Goal: Book appointment/travel/reservation: Book appointment/travel/reservation

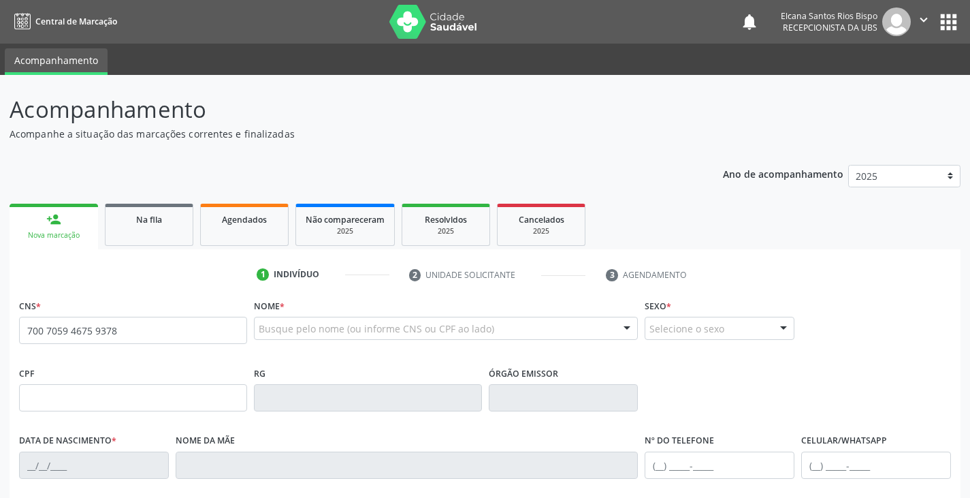
type input "700 7059 4675 9378"
type input "870.274.295-00"
type input "2[DATE]"
type input "[PERSON_NAME]"
type input "[PHONE_NUMBER]"
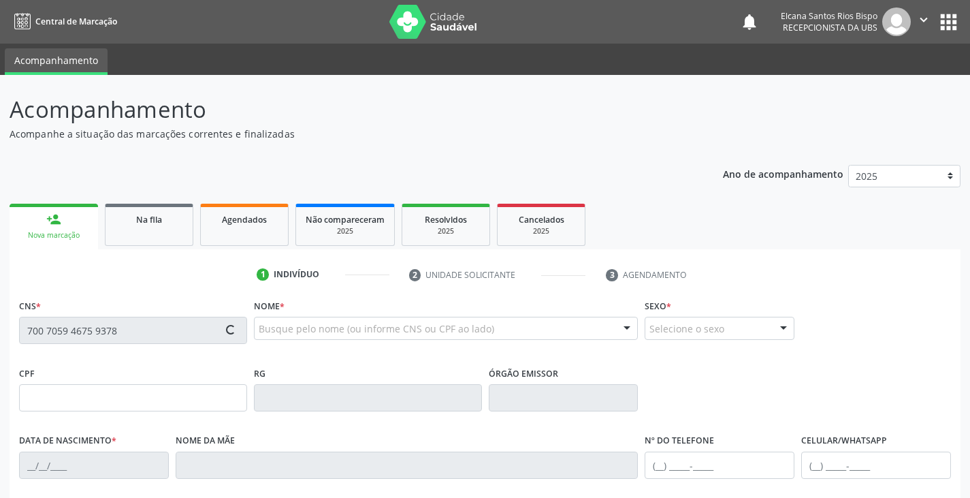
type input "[PHONE_NUMBER]"
type input "877.993.755-15"
type input "47"
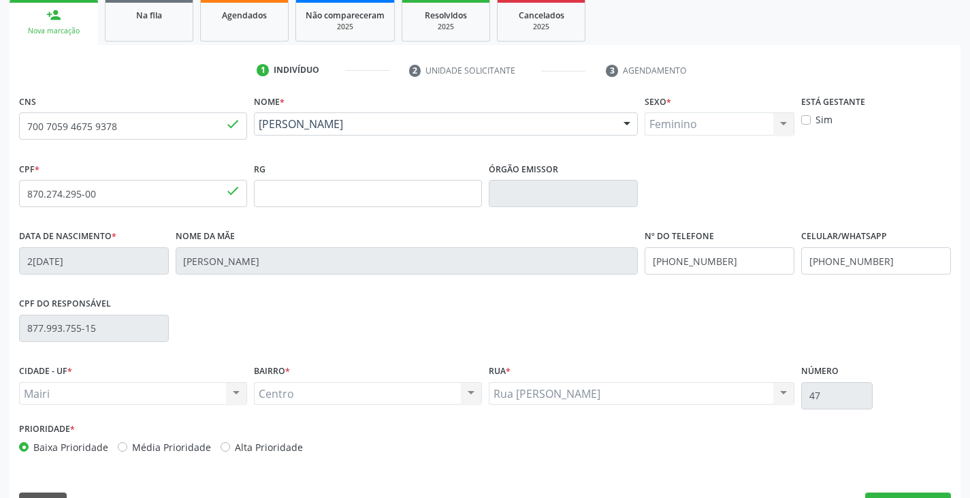
scroll to position [240, 0]
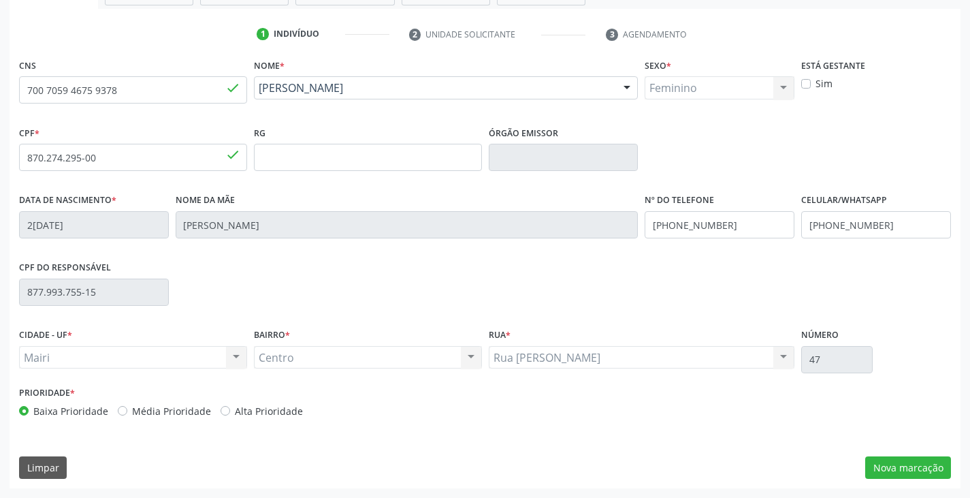
click at [288, 406] on label "Alta Prioridade" at bounding box center [269, 411] width 68 height 14
click at [230, 406] on input "Alta Prioridade" at bounding box center [226, 410] width 10 height 12
radio input "true"
drag, startPoint x: 884, startPoint y: 224, endPoint x: 781, endPoint y: 232, distance: 103.1
click at [781, 232] on div "Data de nascimento * 2[DATE] Nome da mãe [PERSON_NAME] Nº do Telefone [PHONE_NU…" at bounding box center [485, 223] width 939 height 67
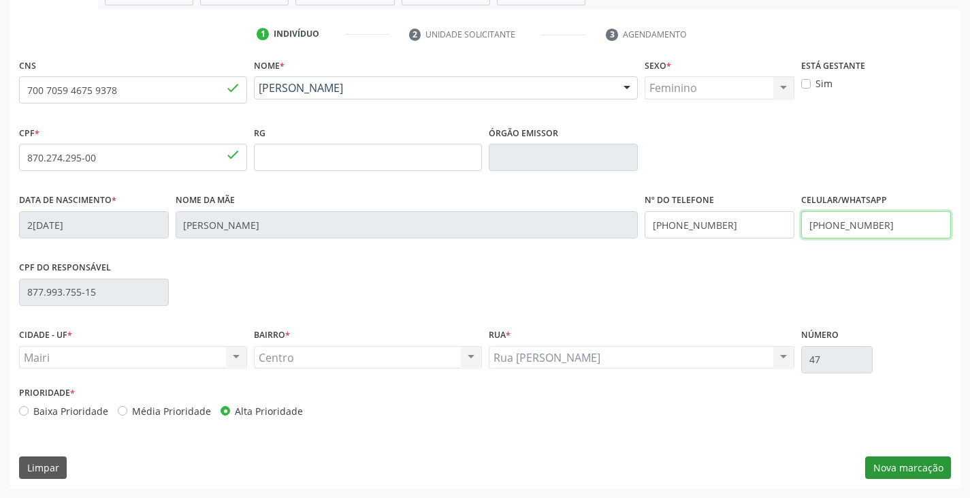
type input "[PHONE_NUMBER]"
click at [905, 461] on button "Nova marcação" at bounding box center [908, 467] width 86 height 23
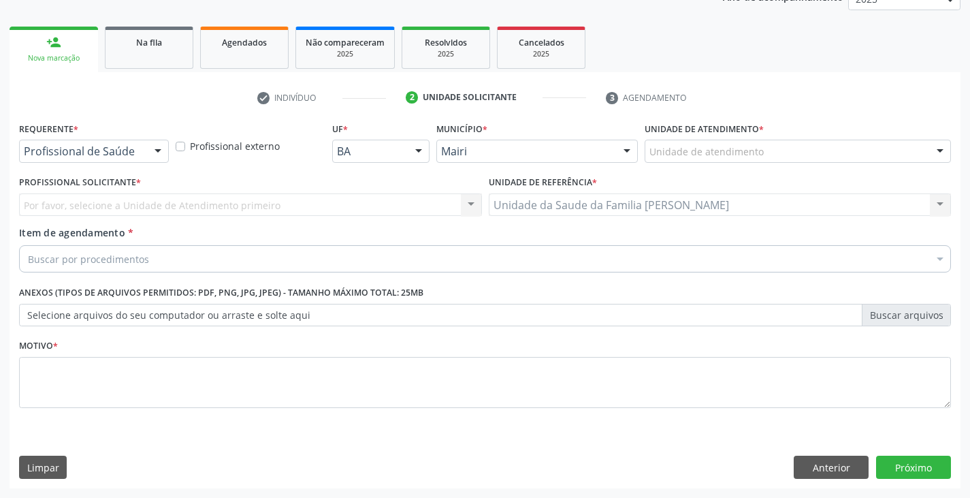
scroll to position [177, 0]
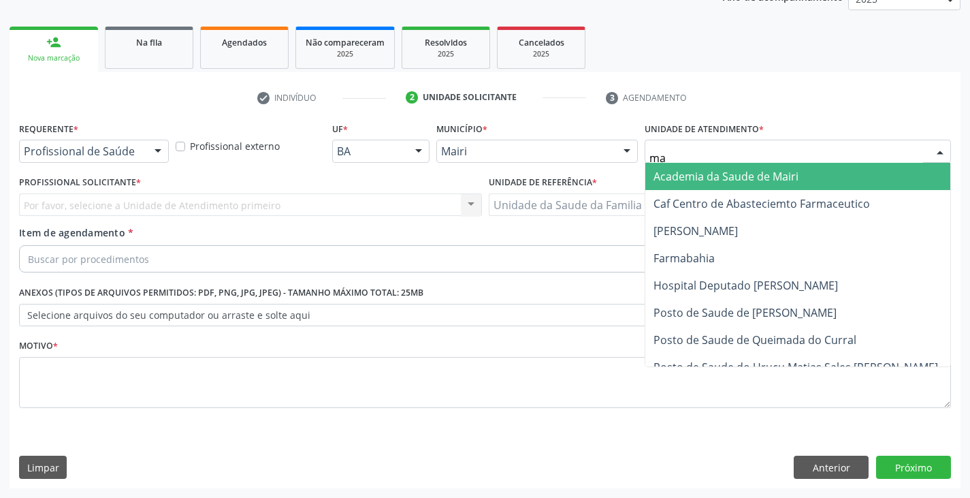
type input "mar"
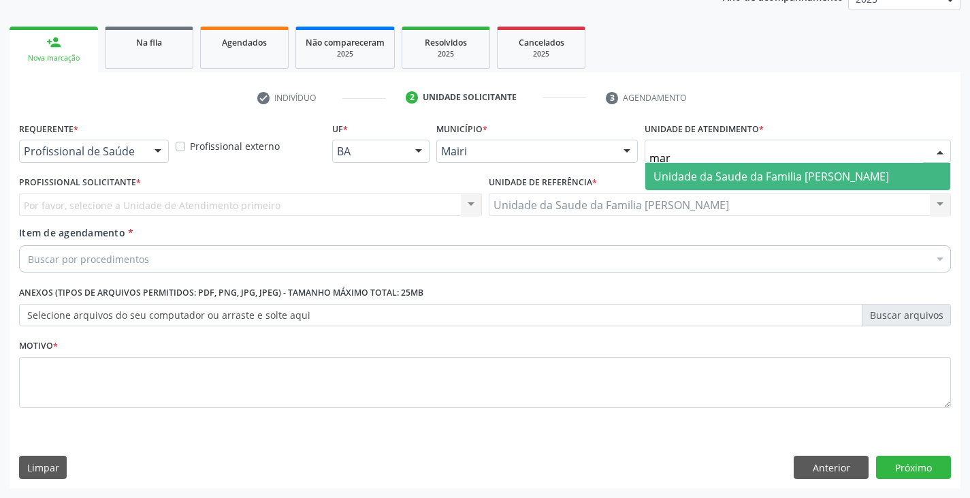
click at [762, 175] on span "Unidade da Saude da Familia [PERSON_NAME]" at bounding box center [771, 176] width 236 height 15
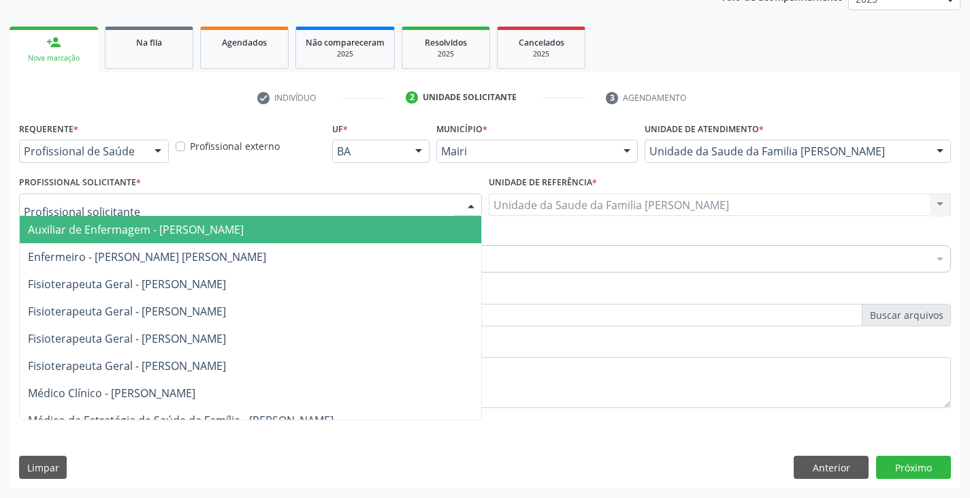
scroll to position [136, 0]
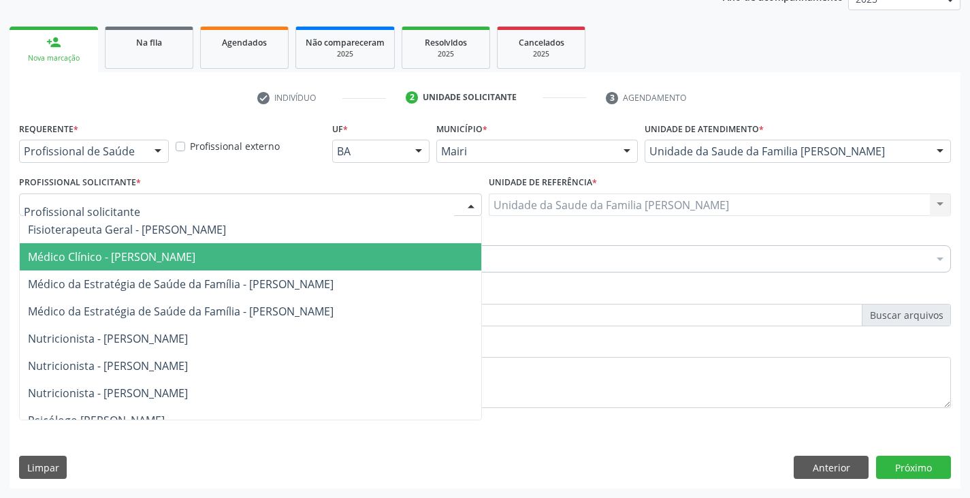
click at [103, 261] on span "Médico Clínico - [PERSON_NAME]" at bounding box center [111, 256] width 167 height 15
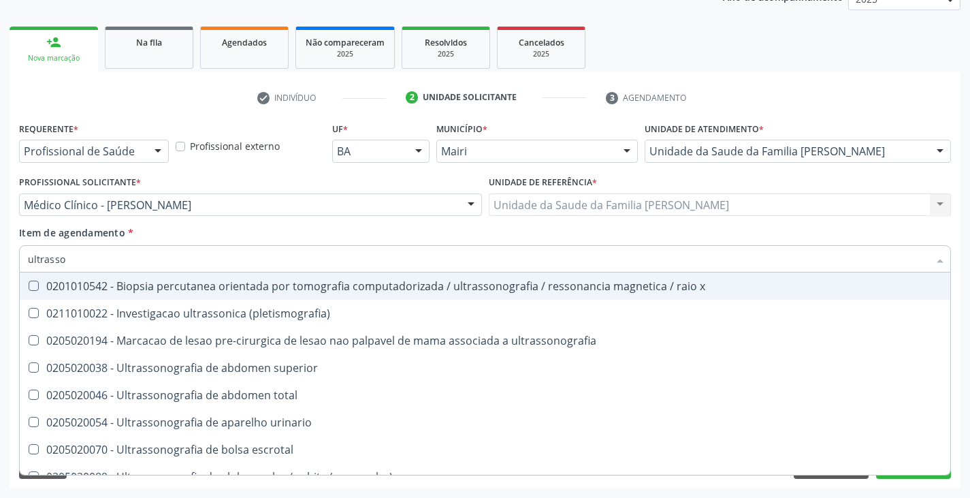
type input "ultrasson"
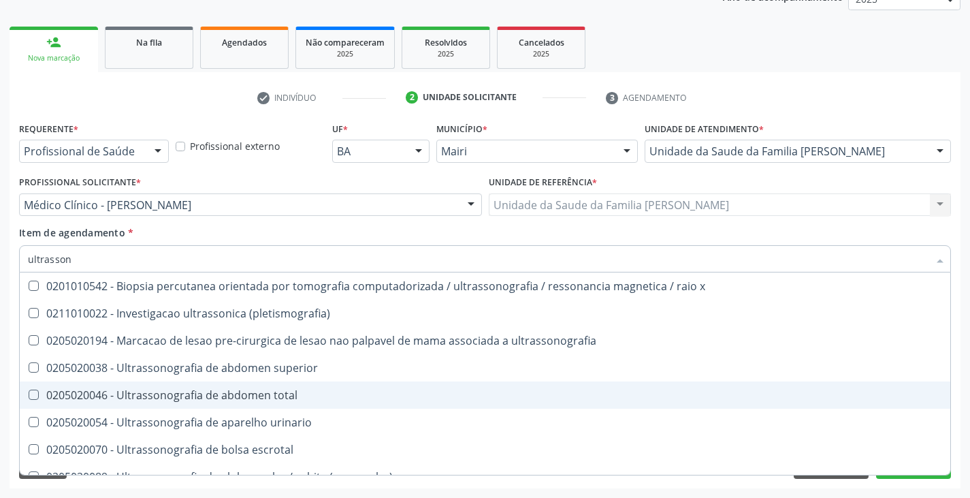
click at [195, 398] on div "0205020046 - Ultrassonografia de abdomen total" at bounding box center [485, 394] width 914 height 11
checkbox total "true"
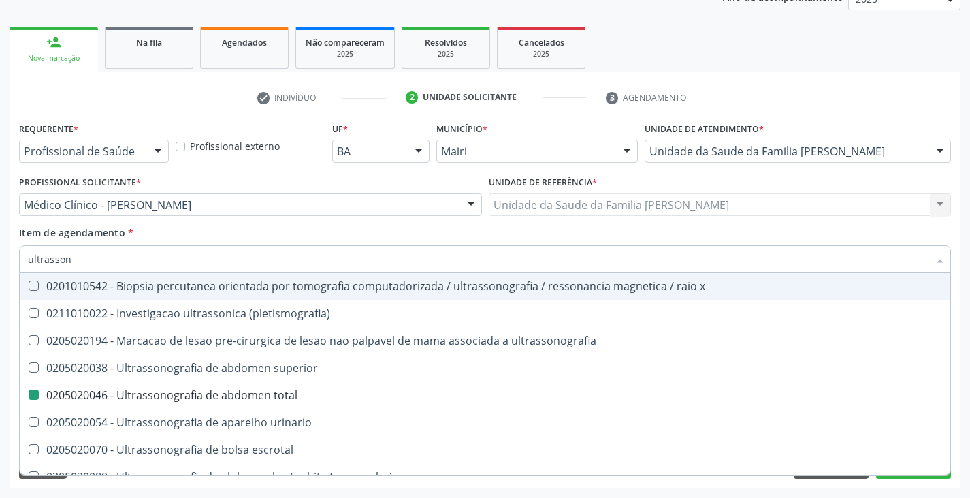
click at [253, 227] on div "Item de agendamento * ultrasson Desfazer seleção 0201010542 - Biopsia percutane…" at bounding box center [485, 246] width 932 height 43
checkbox \(pletismografia\) "true"
checkbox total "false"
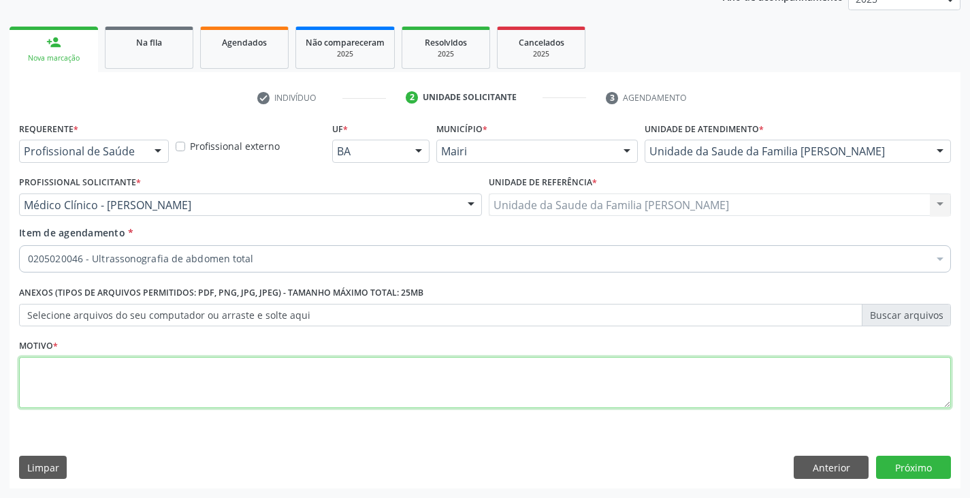
click at [121, 380] on textarea at bounding box center [485, 383] width 932 height 52
type textarea "avaliação"
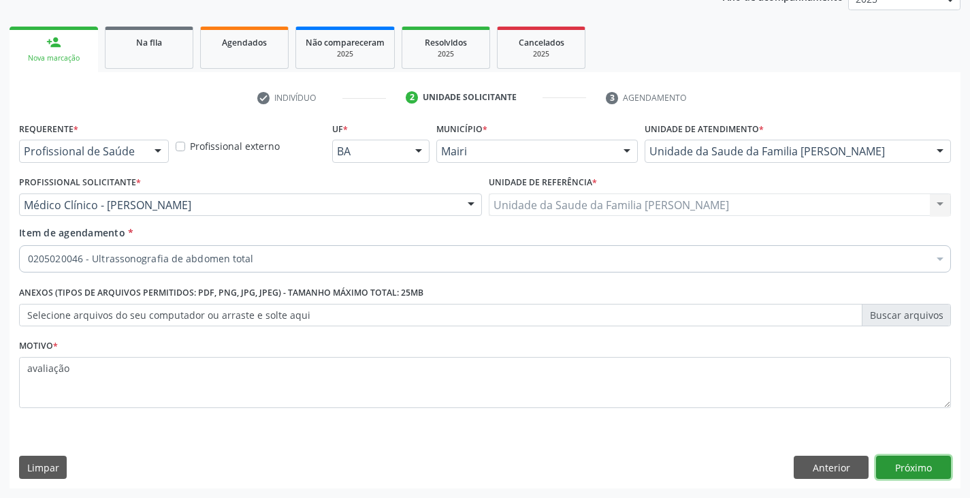
click at [899, 465] on button "Próximo" at bounding box center [913, 466] width 75 height 23
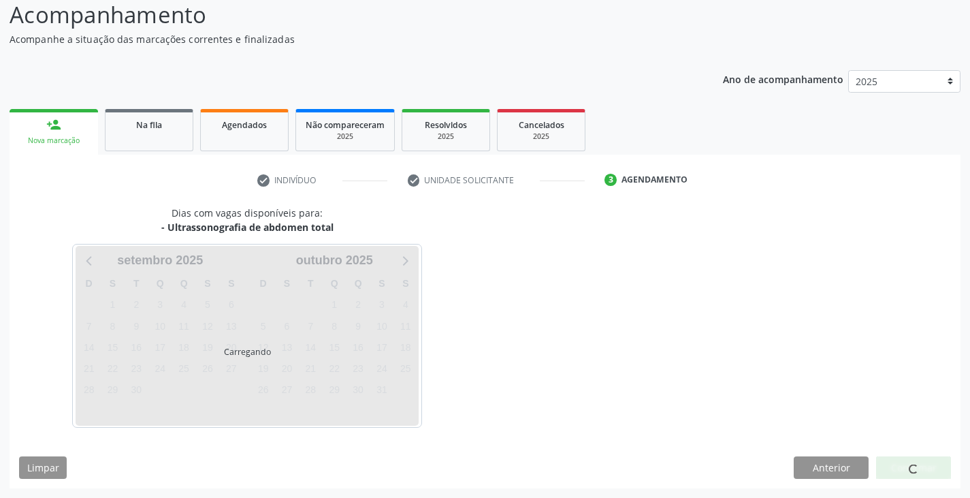
scroll to position [95, 0]
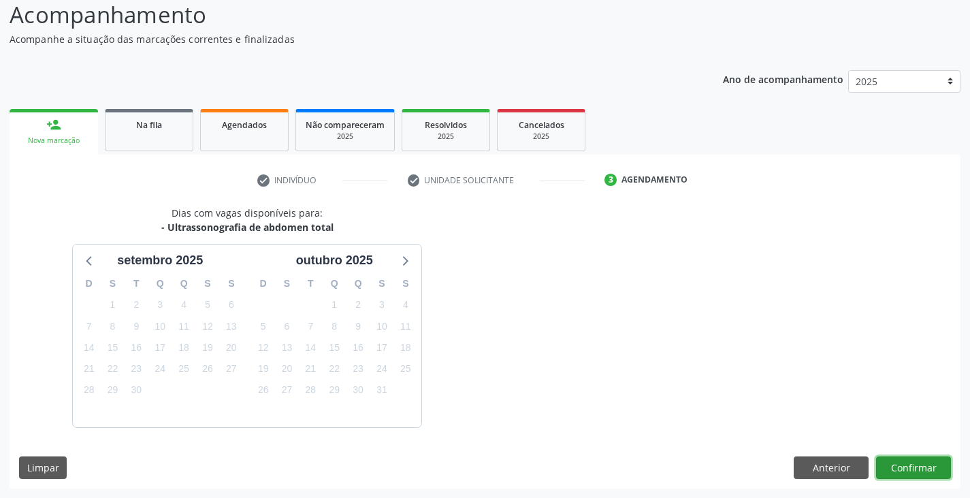
click at [909, 470] on button "Confirmar" at bounding box center [913, 467] width 75 height 23
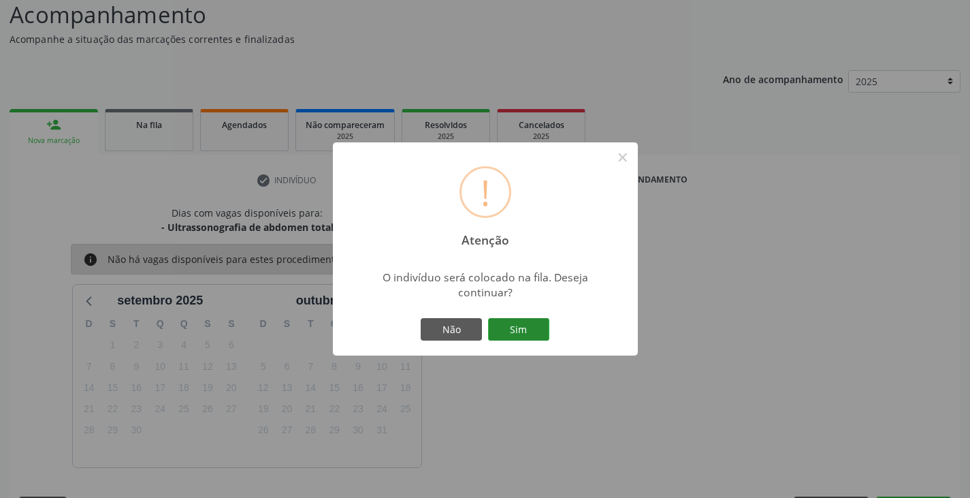
click at [523, 333] on button "Sim" at bounding box center [518, 329] width 61 height 23
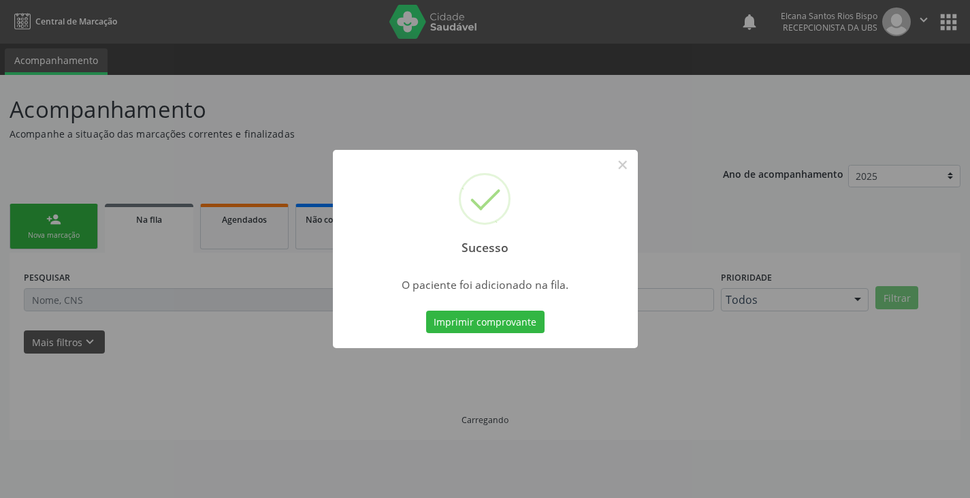
scroll to position [0, 0]
click at [523, 333] on button "Imprimir comprovante" at bounding box center [490, 321] width 118 height 23
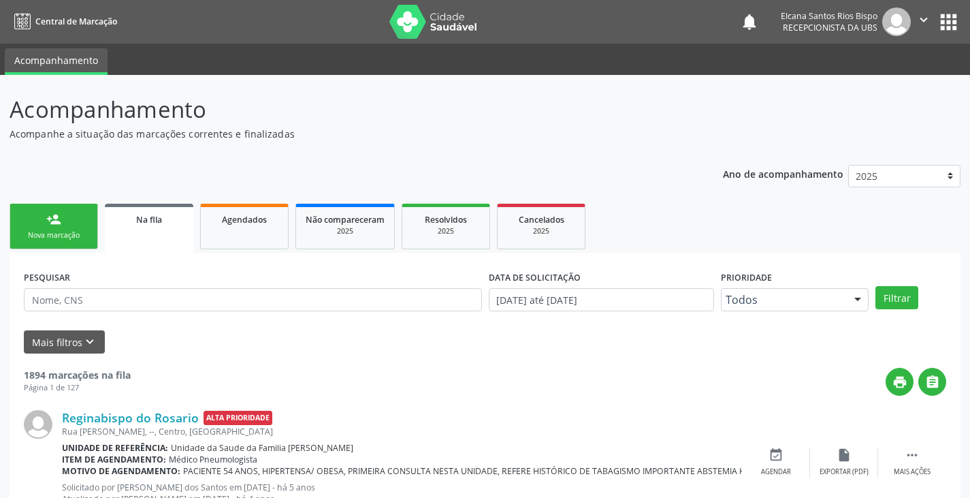
click at [41, 217] on link "person_add Nova marcação" at bounding box center [54, 227] width 88 height 46
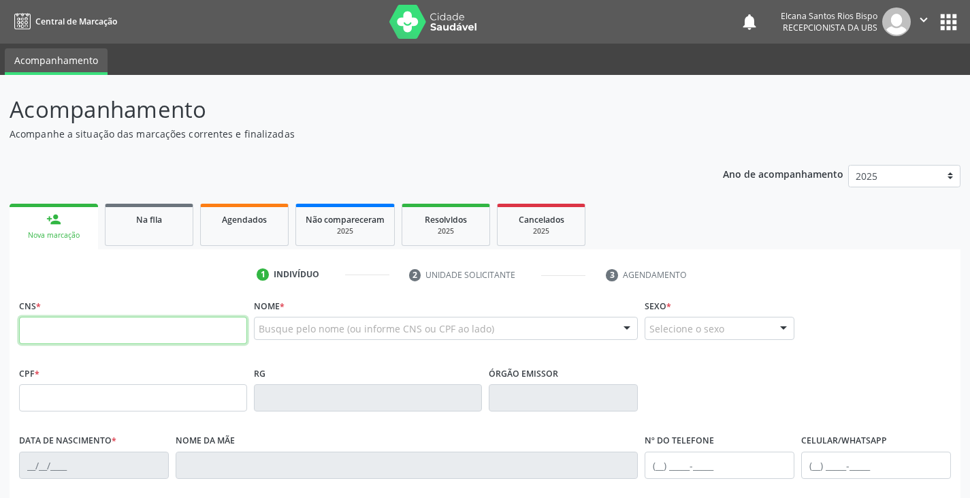
click at [141, 336] on input "text" at bounding box center [133, 330] width 228 height 27
paste input "700 7059 4675 9378"
type input "700 7059 4675 9378"
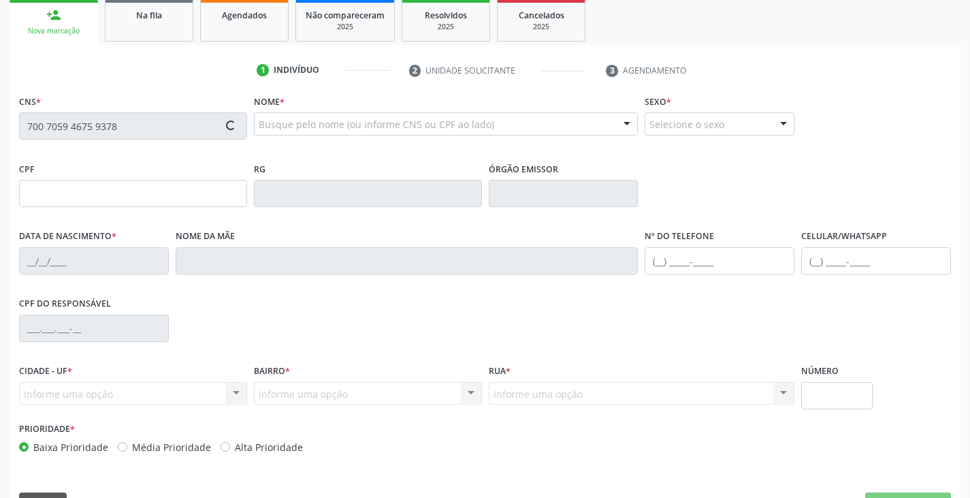
type input "870.274.295-00"
type input "2[DATE]"
type input "[PERSON_NAME]"
type input "[PHONE_NUMBER]"
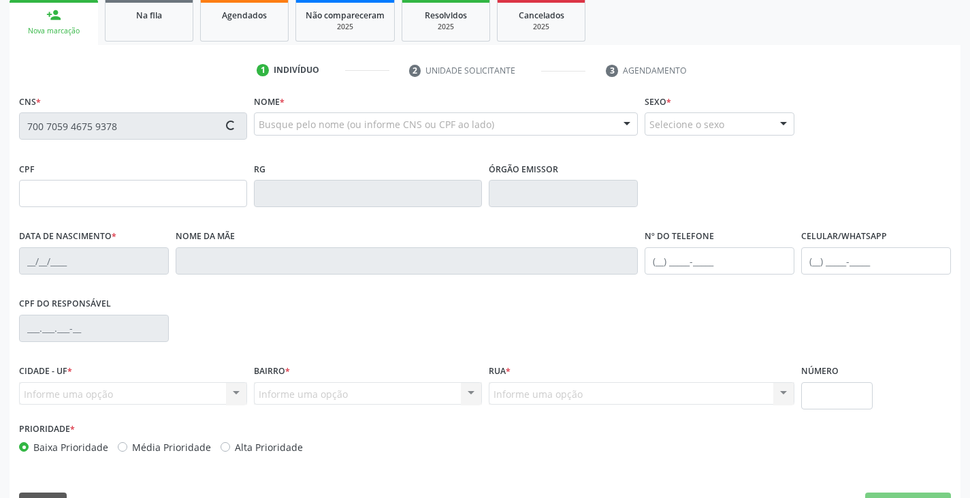
type input "877.993.755-15"
type input "47"
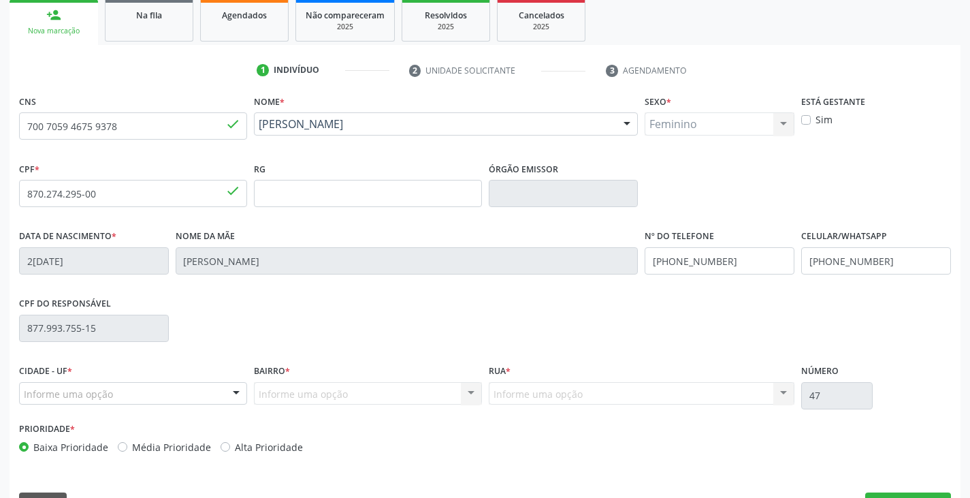
scroll to position [240, 0]
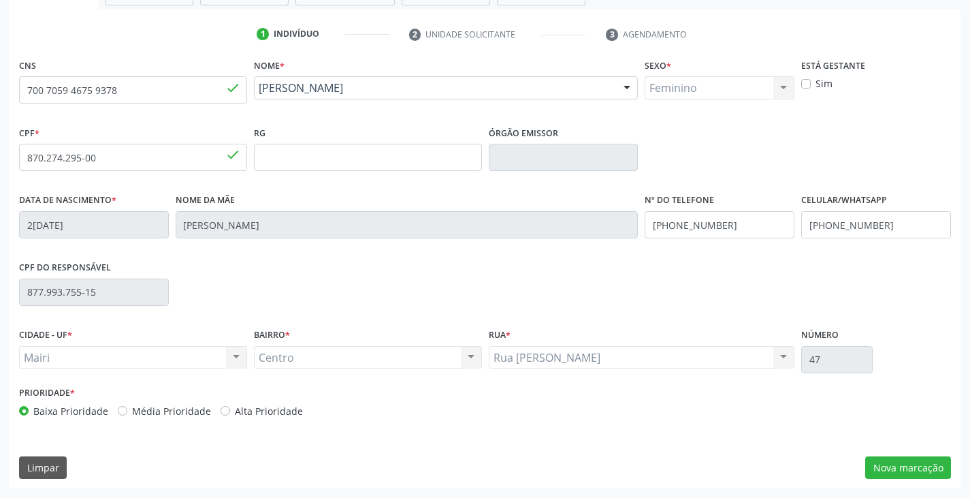
click at [265, 412] on label "Alta Prioridade" at bounding box center [269, 411] width 68 height 14
click at [230, 412] on input "Alta Prioridade" at bounding box center [226, 410] width 10 height 12
radio input "true"
click at [894, 466] on button "Nova marcação" at bounding box center [908, 467] width 86 height 23
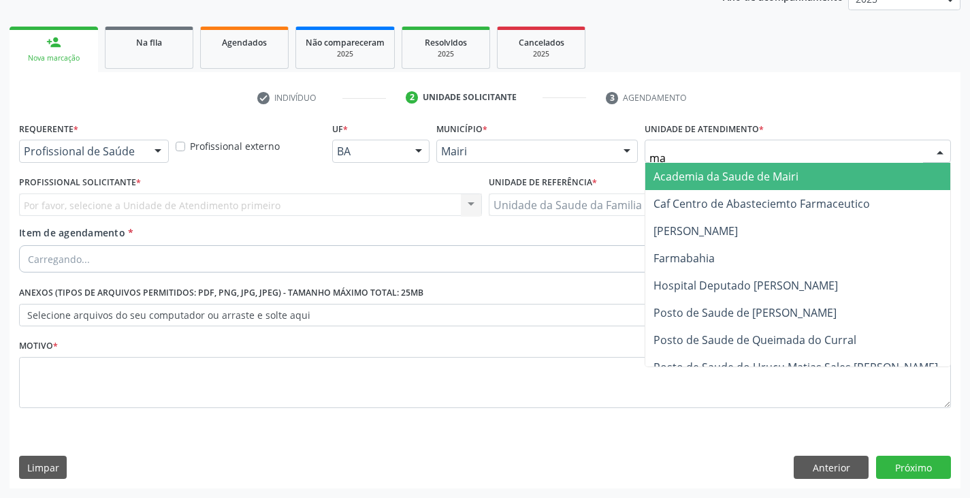
type input "mar"
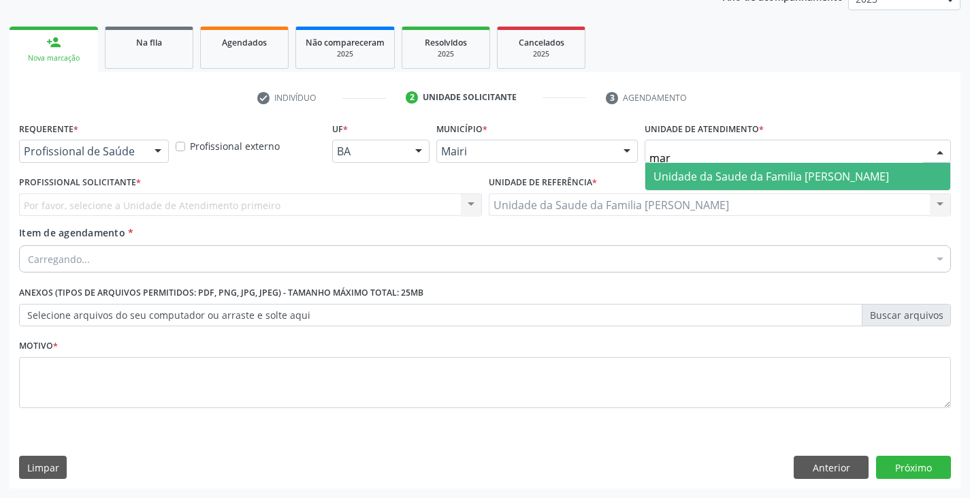
click at [734, 172] on span "Unidade da Saude da Familia [PERSON_NAME]" at bounding box center [771, 176] width 236 height 15
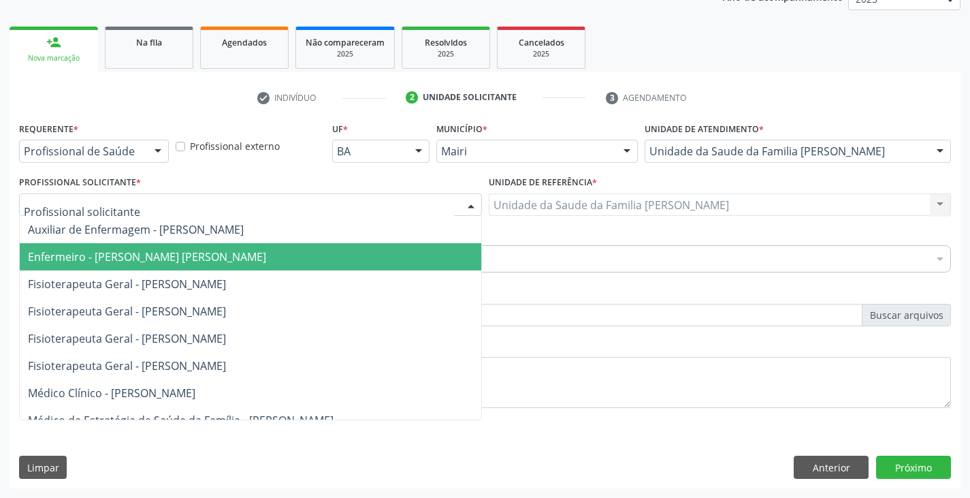
click at [86, 254] on span "Enfermeiro - [PERSON_NAME] [PERSON_NAME]" at bounding box center [147, 256] width 238 height 15
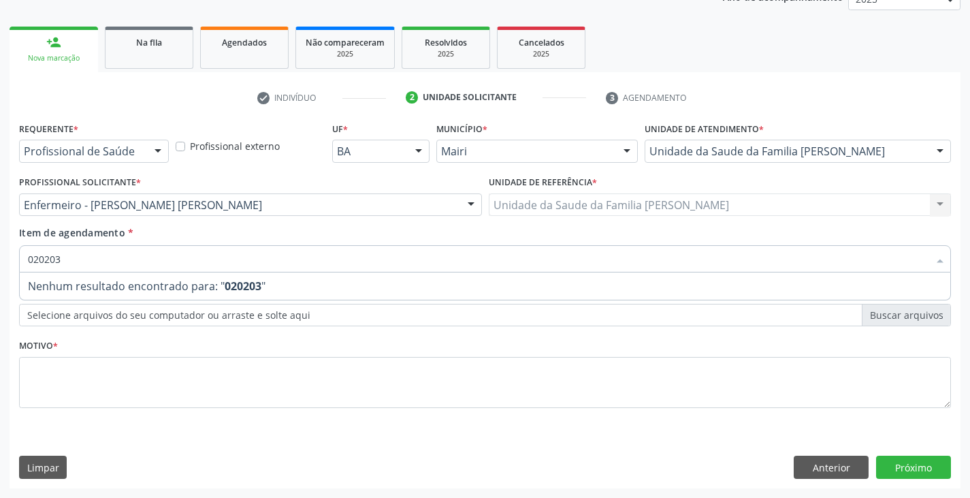
type input "0202038"
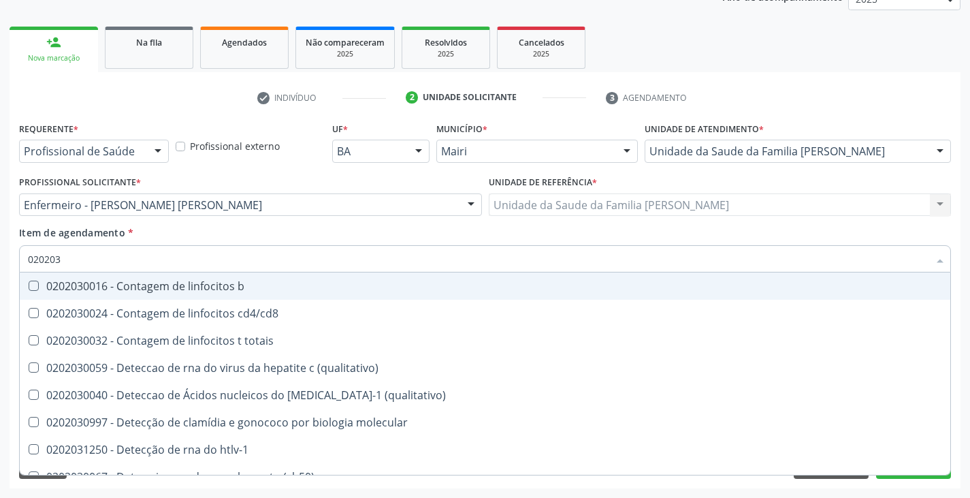
type input "0202038"
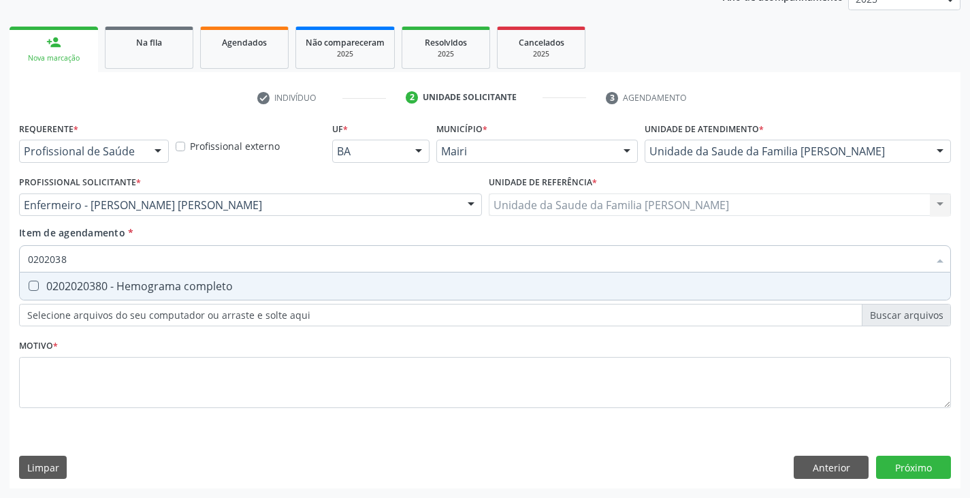
click at [103, 287] on div "0202020380 - Hemograma completo" at bounding box center [485, 285] width 914 height 11
checkbox completo "true"
type input "020203"
checkbox completo "false"
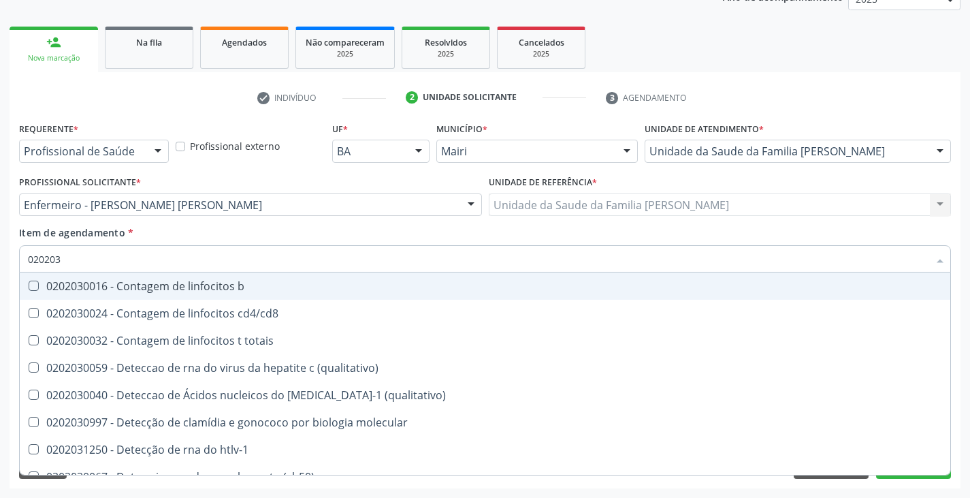
type input "02020"
checkbox completo "false"
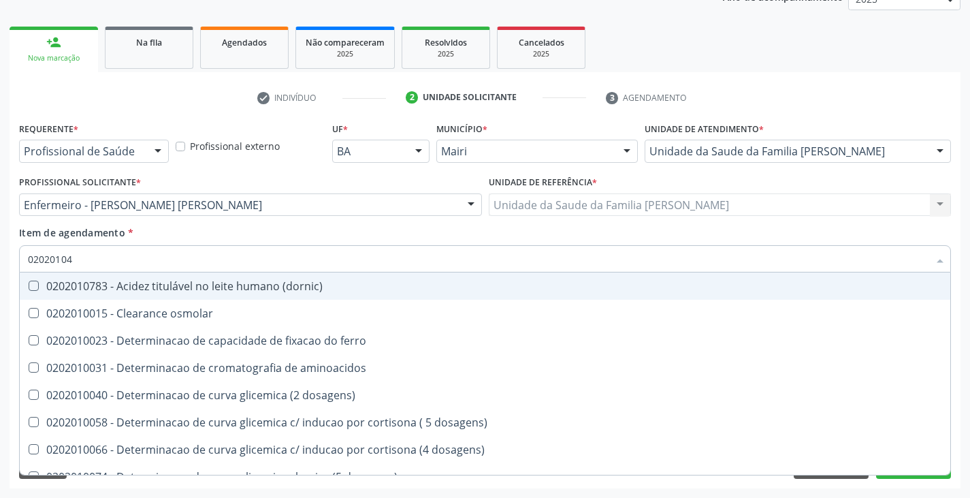
type input "020201047"
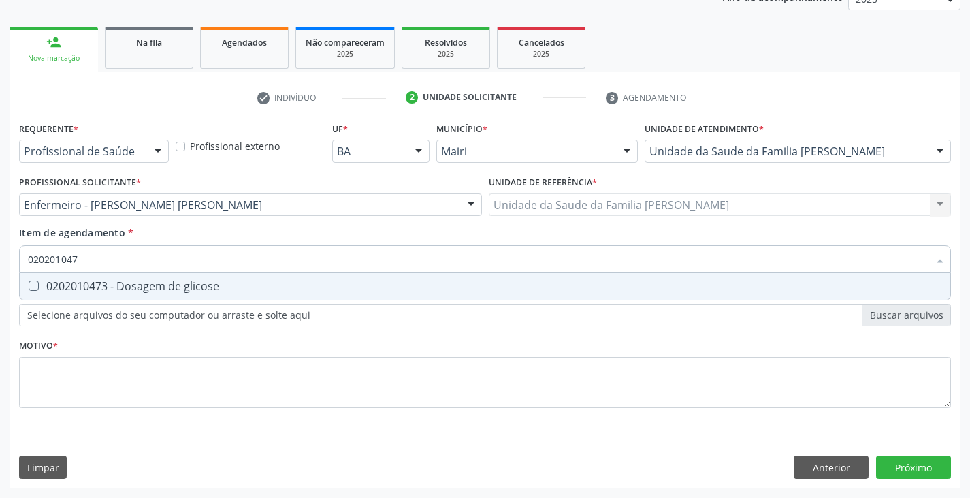
click at [103, 287] on div "0202010473 - Dosagem de glicose" at bounding box center [485, 285] width 914 height 11
checkbox glicose "true"
type input "02020104"
checkbox glicose "false"
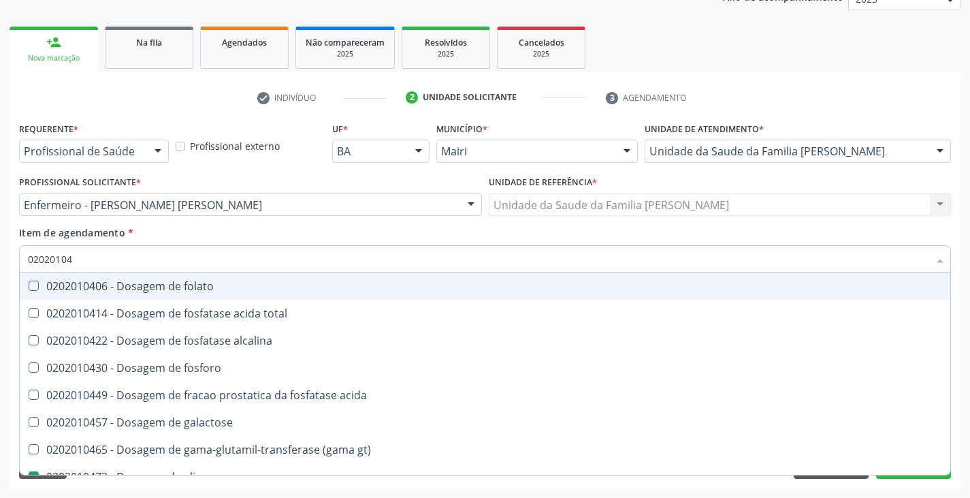
type input "0202010"
checkbox glicose "false"
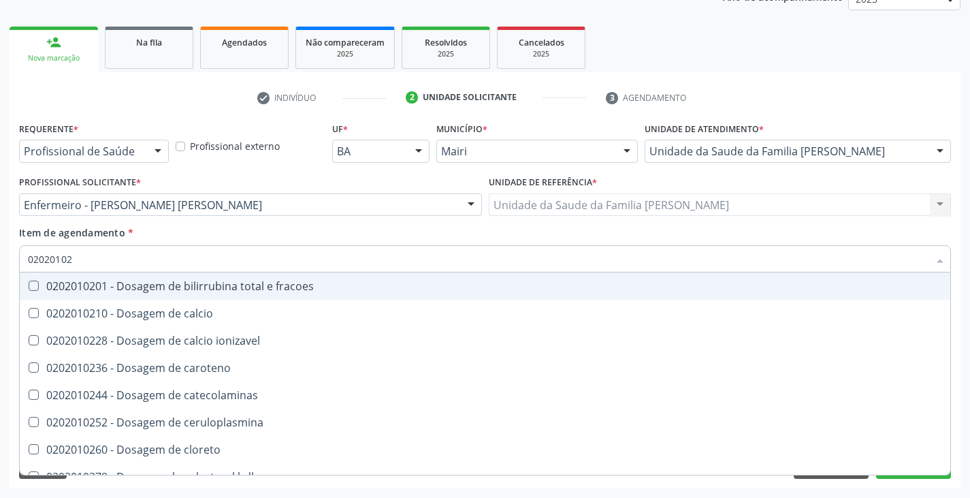
type input "020201029"
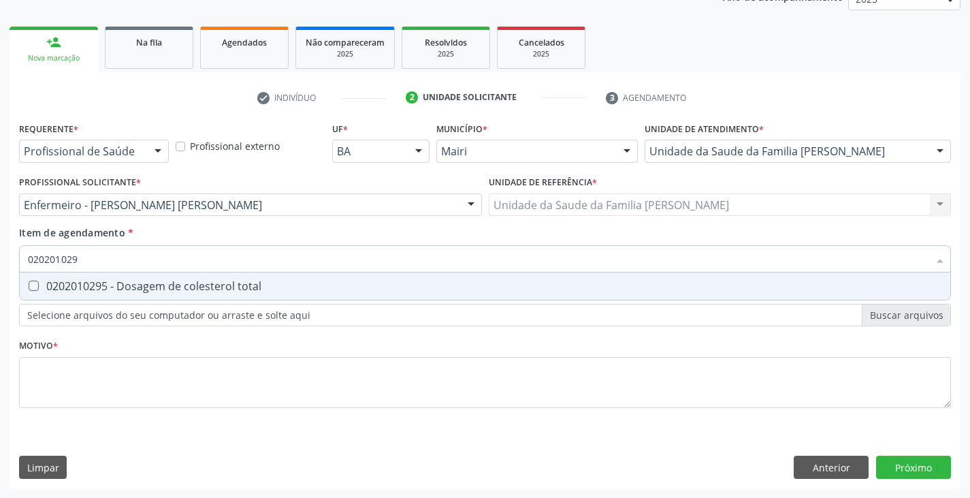
click at [103, 287] on div "0202010295 - Dosagem de colesterol total" at bounding box center [485, 285] width 914 height 11
checkbox total "true"
type input "02020102"
checkbox total "false"
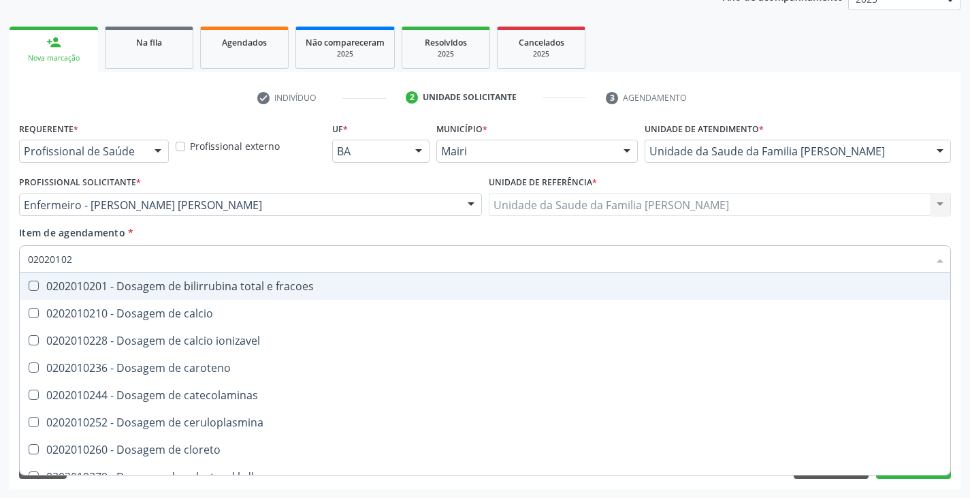
type input "020201028"
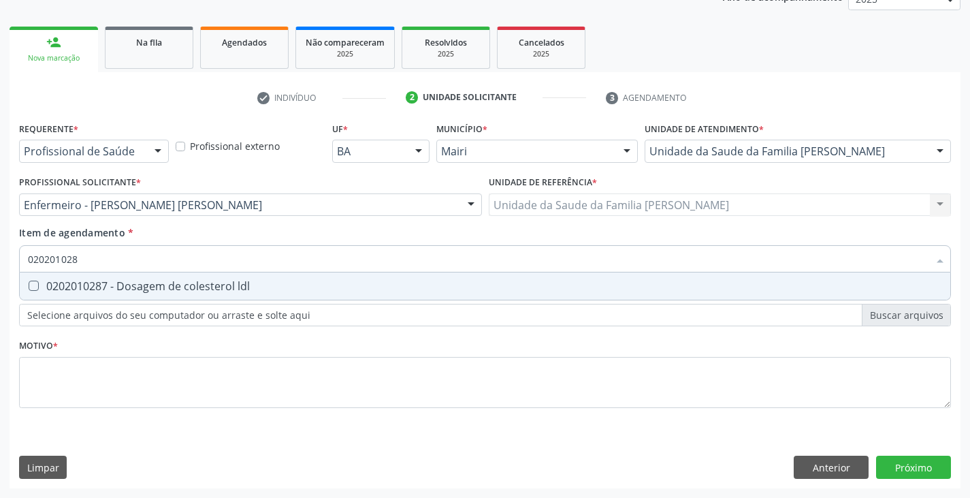
click at [103, 287] on div "0202010287 - Dosagem de colesterol ldl" at bounding box center [485, 285] width 914 height 11
checkbox ldl "true"
type input "02020102"
checkbox ldl "false"
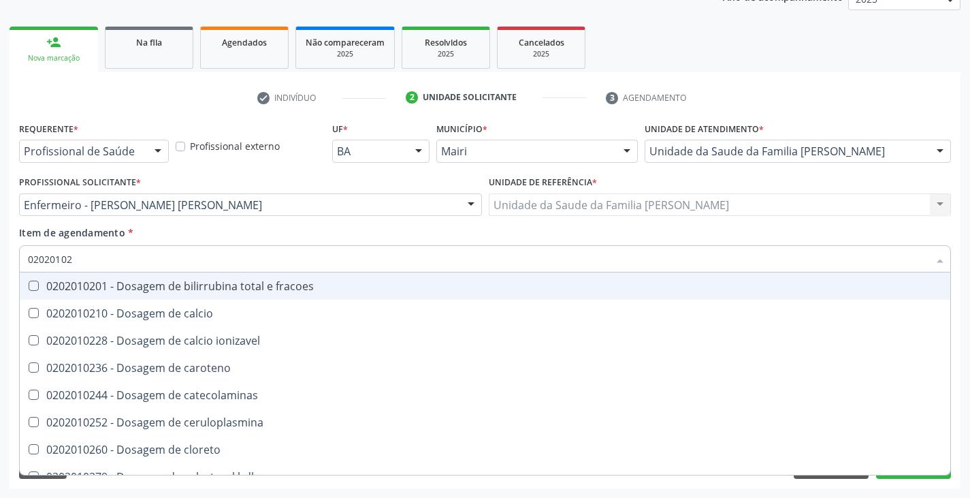
type input "020201027"
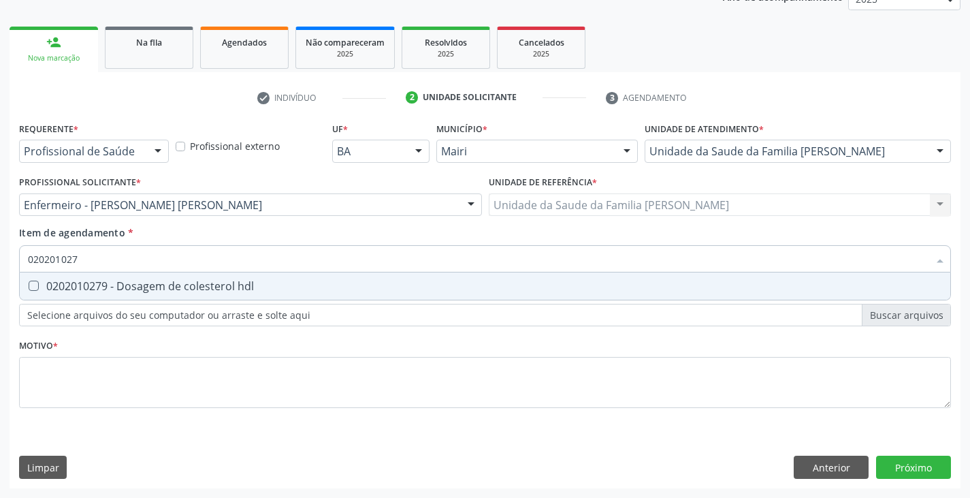
click at [103, 287] on div "0202010279 - Dosagem de colesterol hdl" at bounding box center [485, 285] width 914 height 11
checkbox hdl "true"
type input "02020102"
checkbox hdl "false"
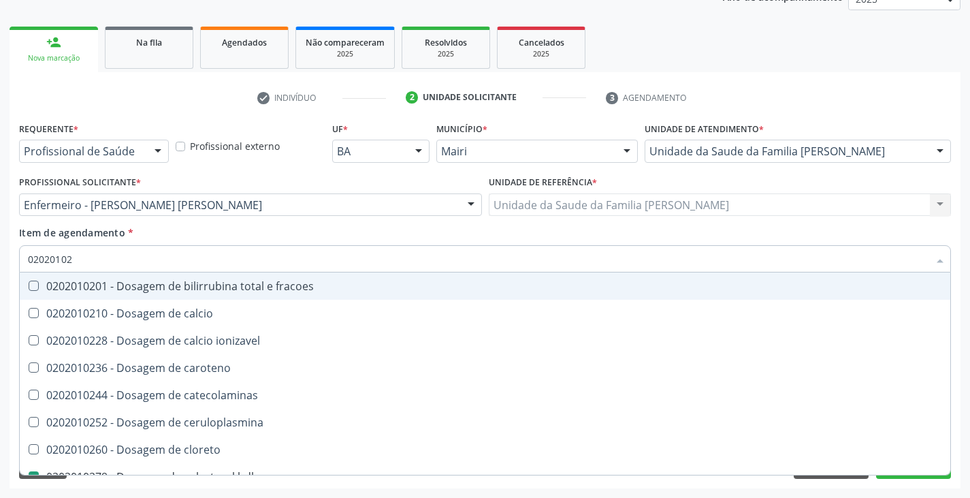
type input "0202010"
checkbox hdl "false"
checkbox ldl "false"
checkbox total "false"
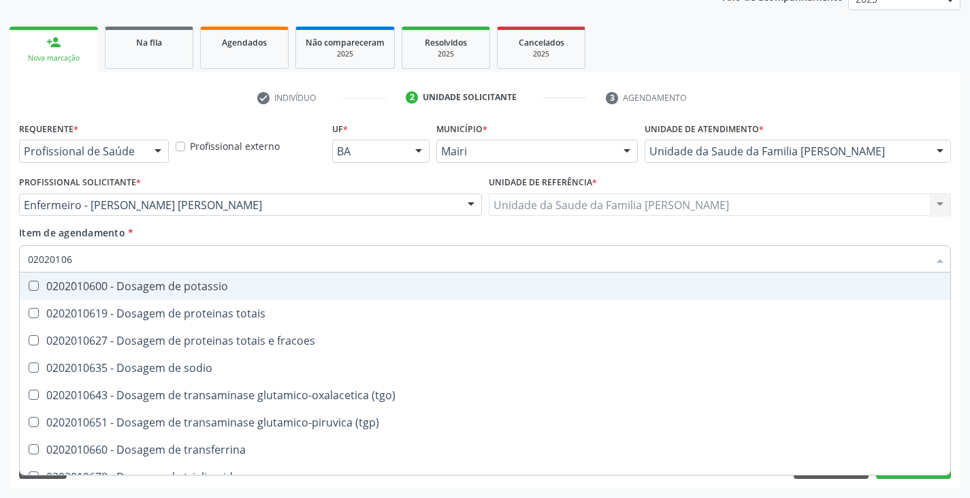
type input "020201067"
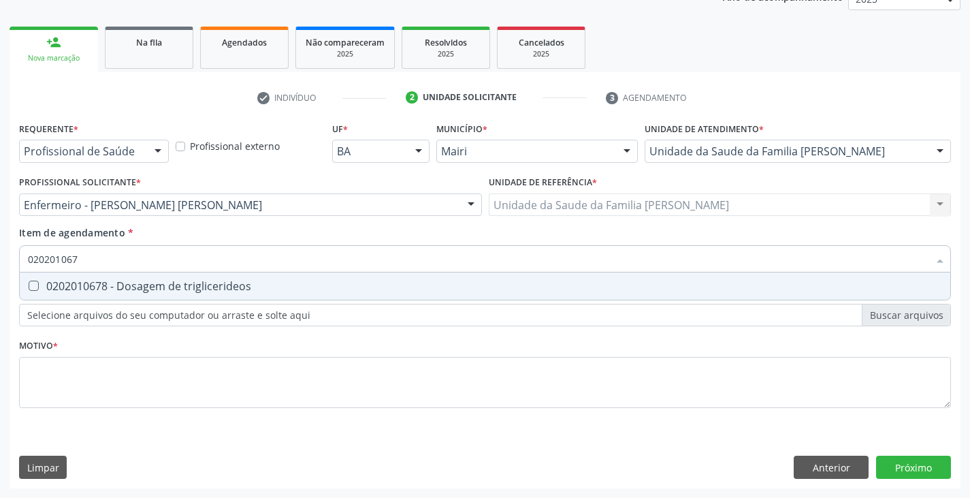
click at [103, 287] on div "0202010678 - Dosagem de triglicerideos" at bounding box center [485, 285] width 914 height 11
checkbox triglicerideos "true"
type input "02020106"
checkbox triglicerideos "false"
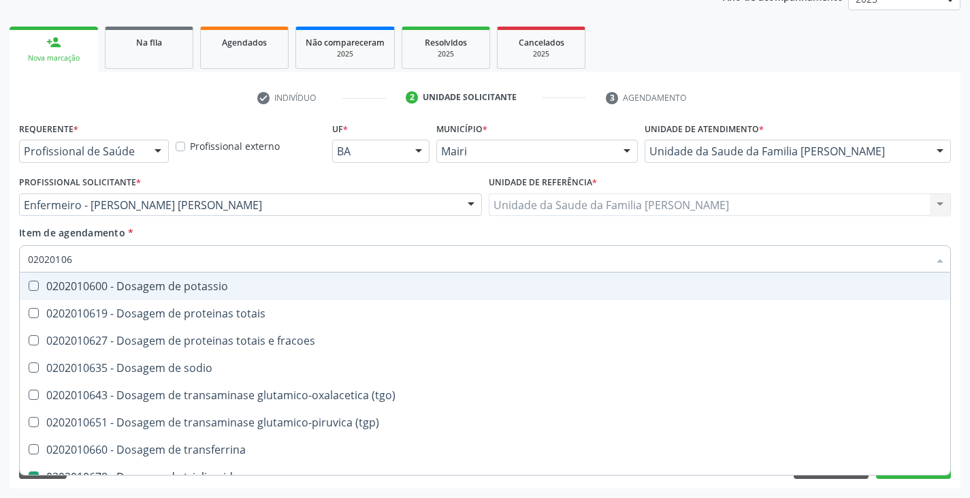
type input "0202010"
checkbox triglicerideos "false"
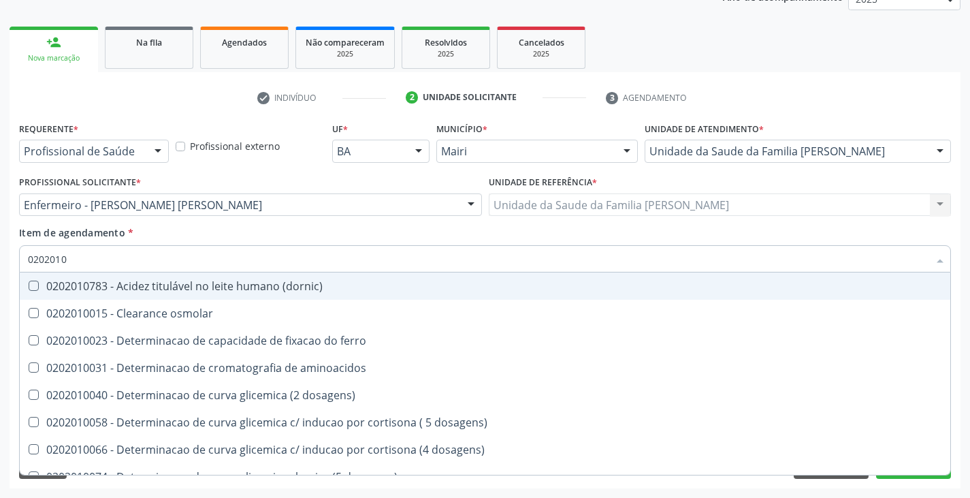
type input "02020106"
checkbox dosagens\) "true"
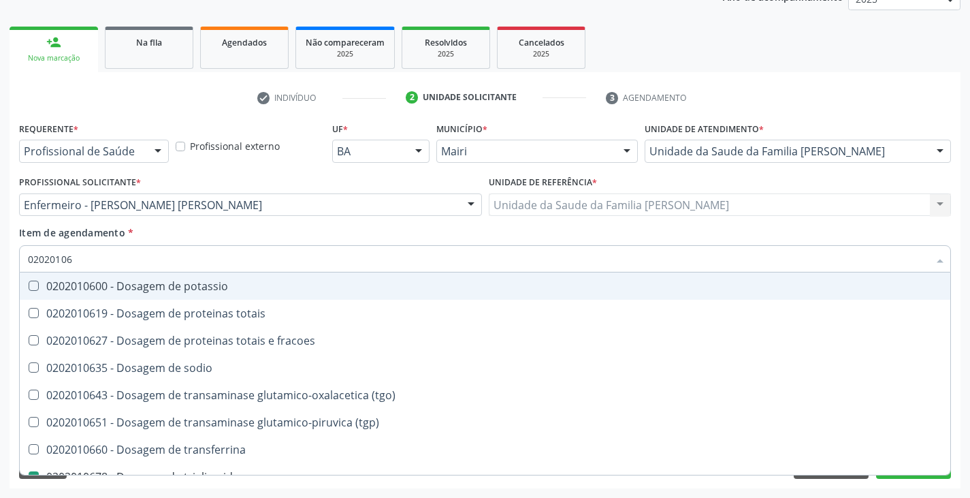
type input "020201064"
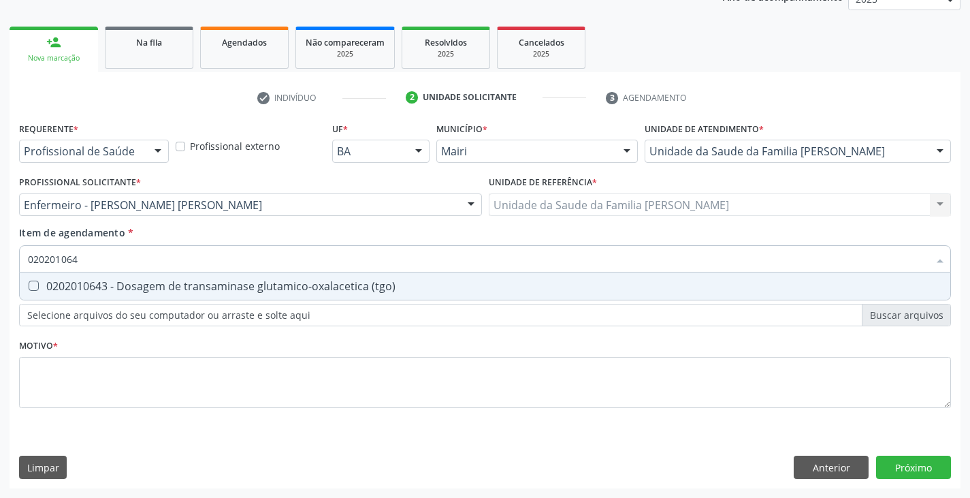
click at [103, 287] on div "0202010643 - Dosagem de transaminase glutamico-oxalacetica (tgo)" at bounding box center [485, 285] width 914 height 11
checkbox \(tgo\) "true"
type input "02020106"
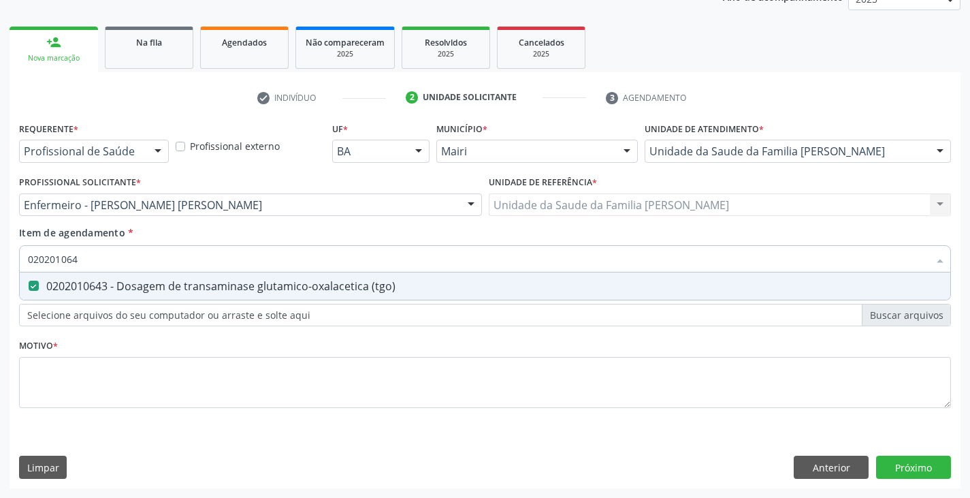
checkbox \(tgo\) "false"
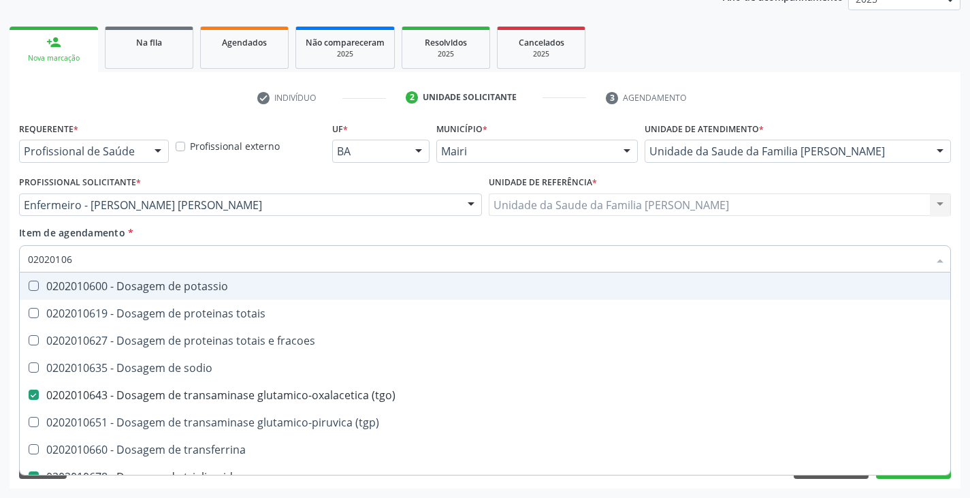
type input "020201065"
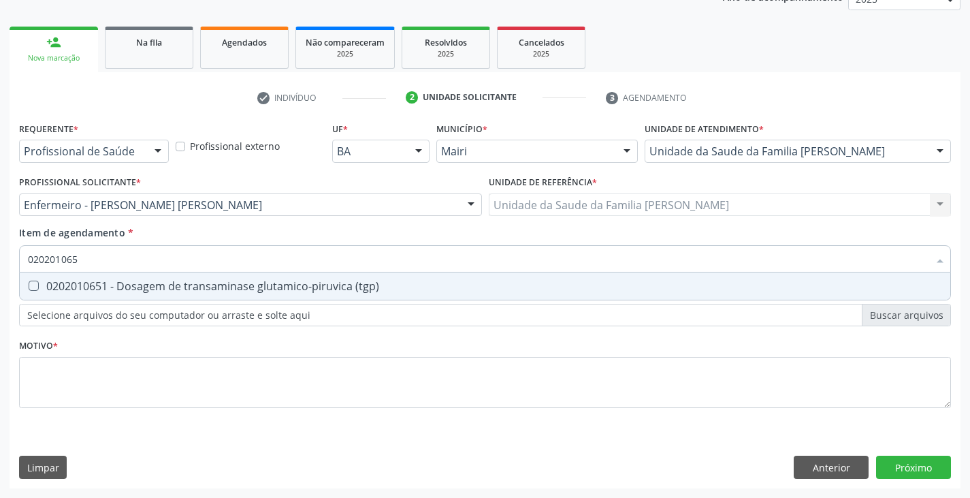
click at [103, 288] on div "0202010651 - Dosagem de transaminase glutamico-piruvica (tgp)" at bounding box center [485, 285] width 914 height 11
checkbox \(tgp\) "true"
type input "02020106"
checkbox \(tgp\) "false"
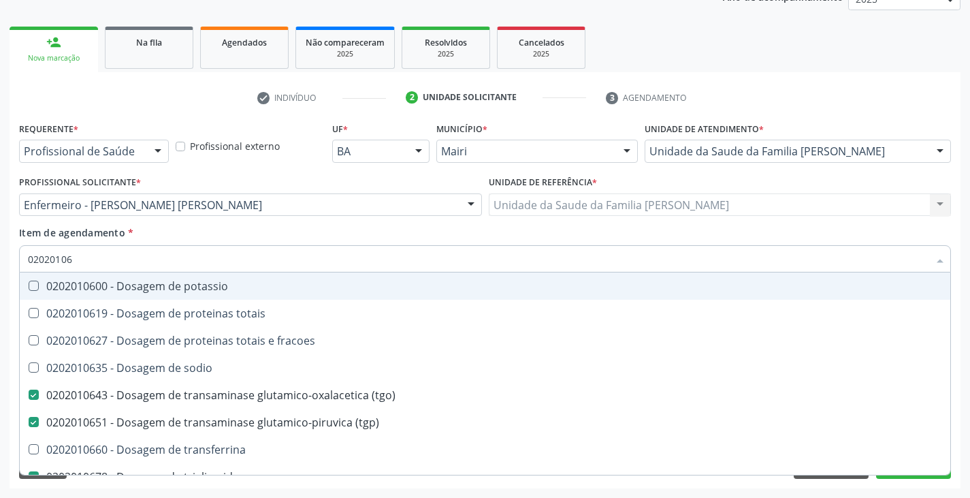
type input "020201069"
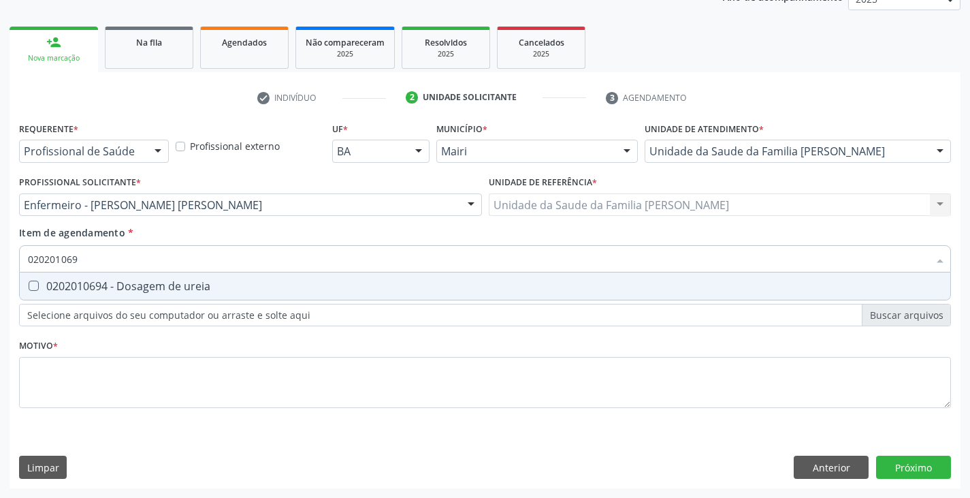
click at [103, 288] on div "0202010694 - Dosagem de ureia" at bounding box center [485, 285] width 914 height 11
checkbox ureia "true"
type input "02020106"
checkbox ureia "false"
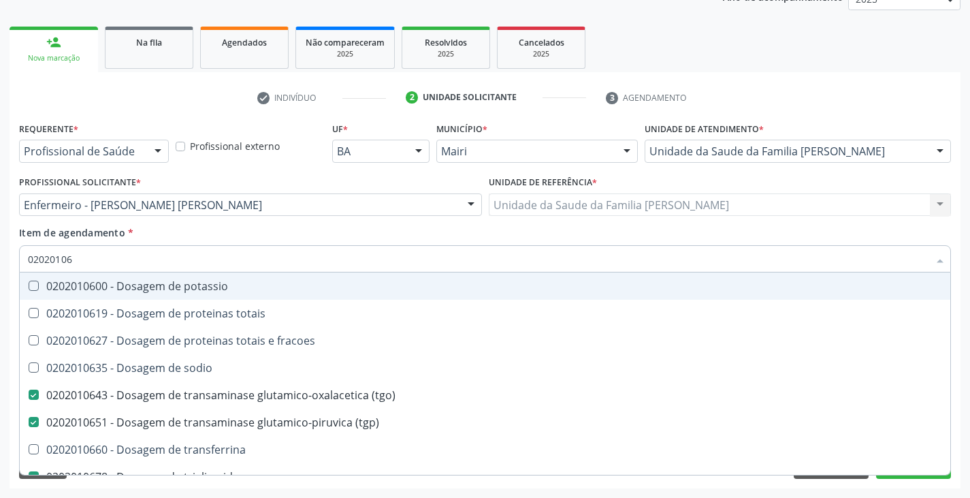
type input "0202010"
checkbox \(tgo\) "false"
checkbox \(tgp\) "false"
checkbox triglicerideos "false"
checkbox ureia "false"
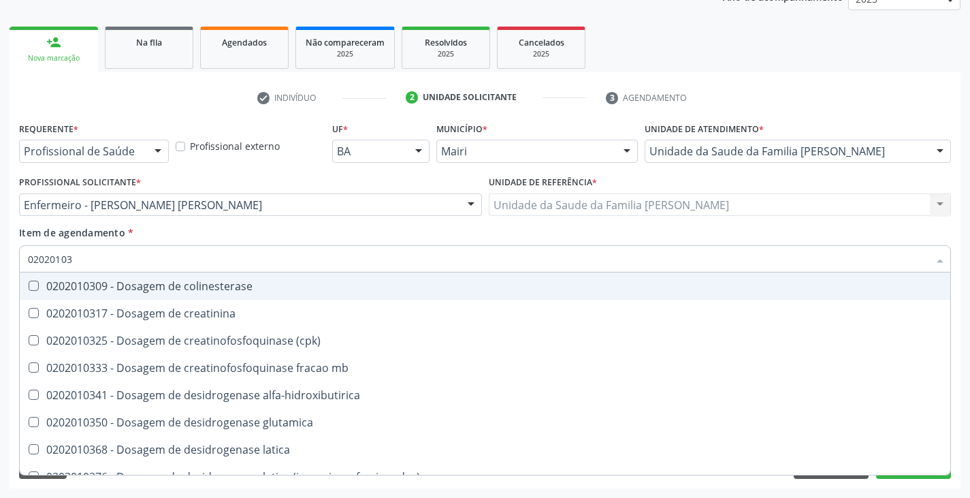
type input "020201031"
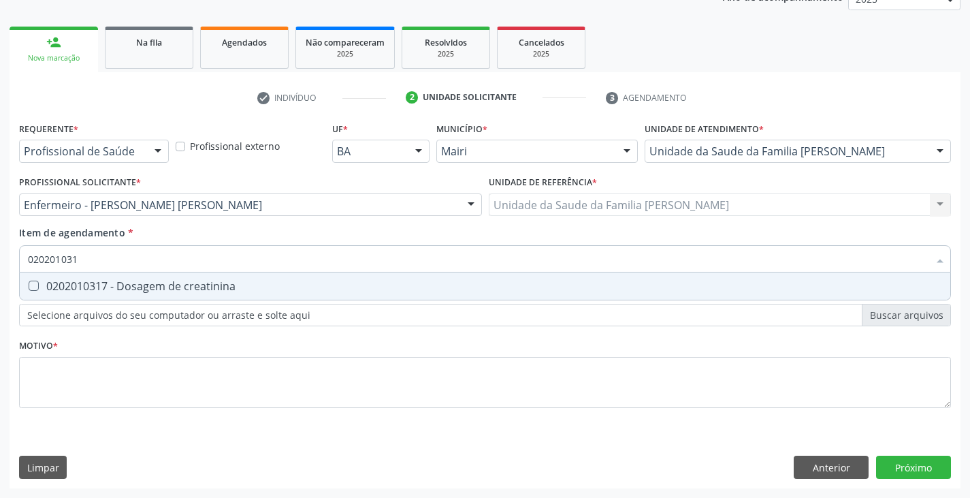
click at [103, 288] on div "0202010317 - Dosagem de creatinina" at bounding box center [485, 285] width 914 height 11
checkbox creatinina "true"
type input "02020103"
checkbox creatinina "false"
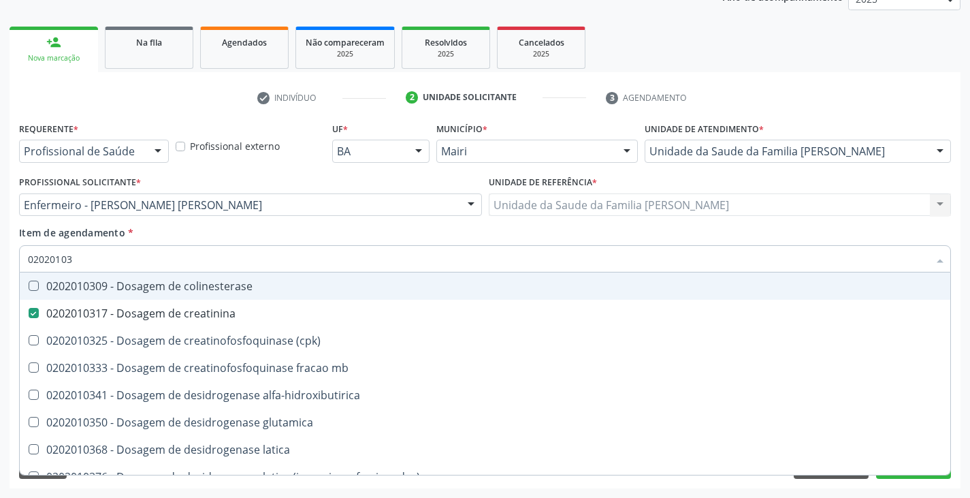
type input "0202010"
checkbox creatinina "false"
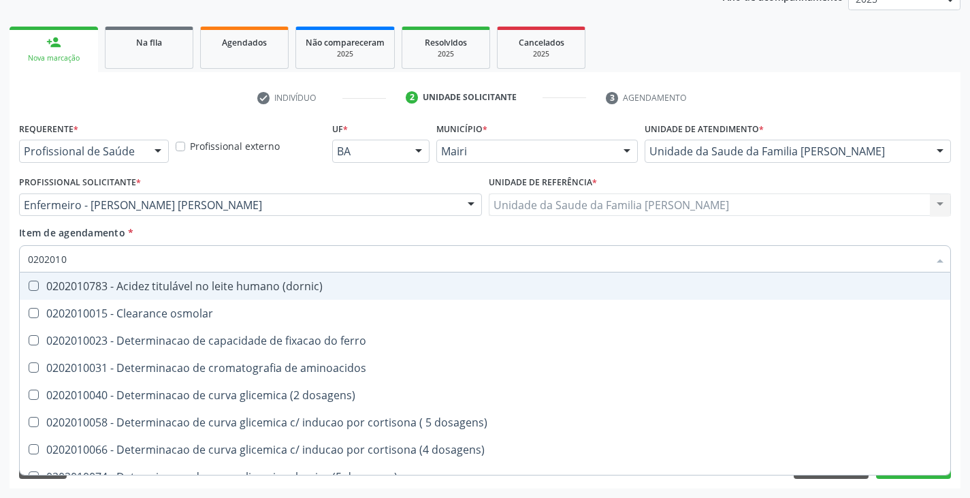
type input "02020106"
checkbox dosagens\) "true"
checkbox ivy "true"
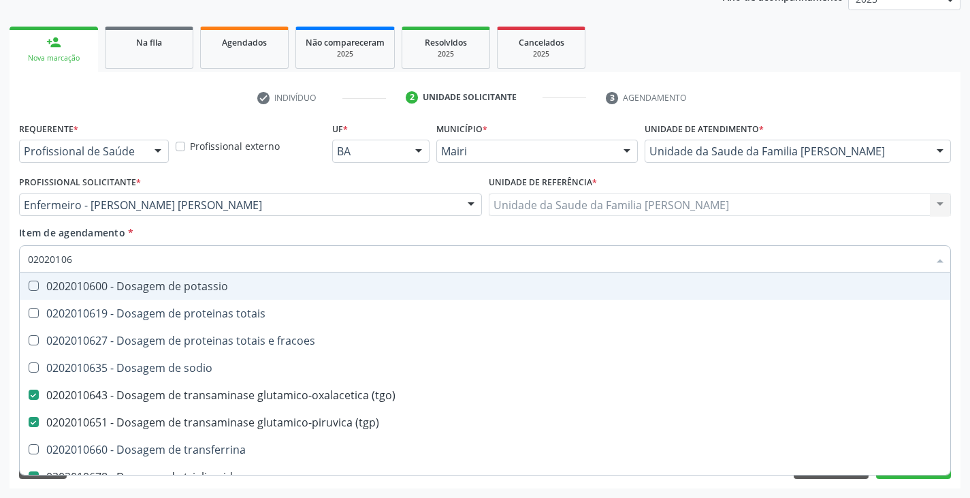
type input "020201060"
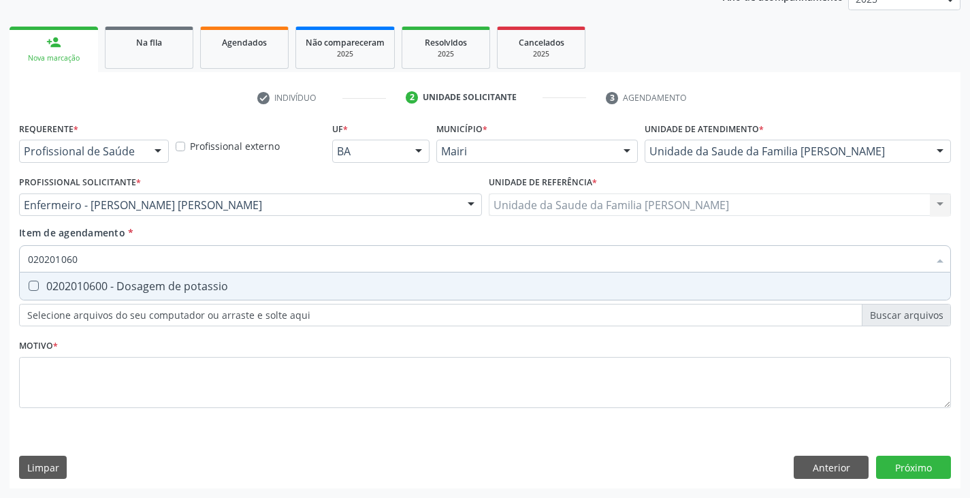
click at [103, 288] on div "0202010600 - Dosagem de potassio" at bounding box center [485, 285] width 914 height 11
checkbox potassio "true"
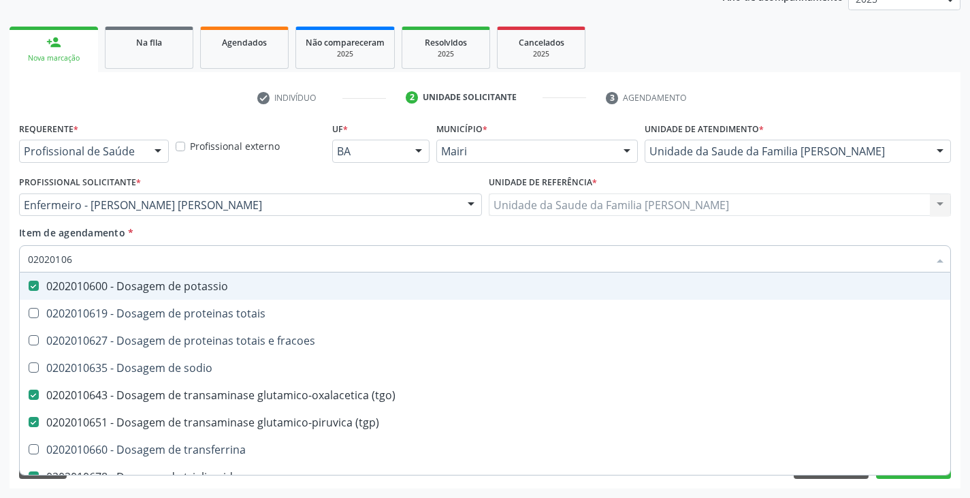
type input "020201063"
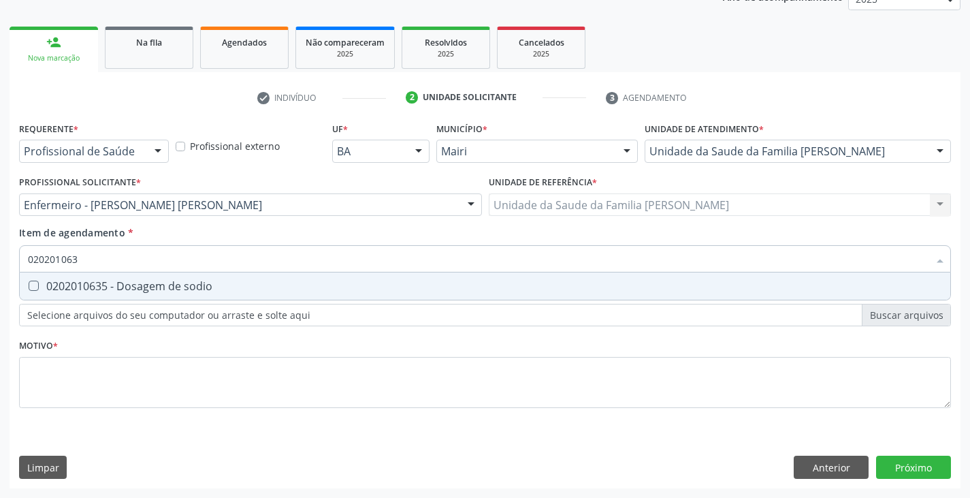
click at [103, 288] on div "0202010635 - Dosagem de sodio" at bounding box center [485, 285] width 914 height 11
checkbox sodio "true"
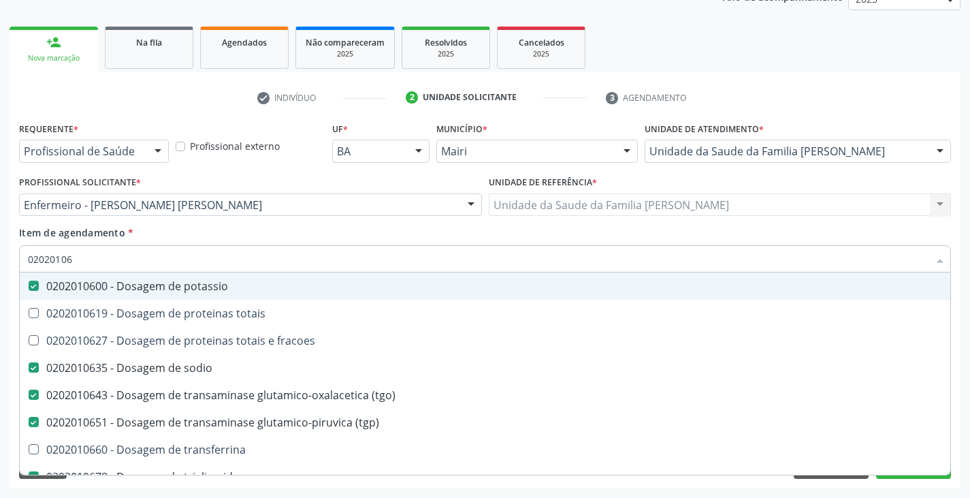
type input "0202010"
checkbox potassio "false"
checkbox sodio "false"
checkbox \(tgo\) "false"
checkbox \(tgp\) "false"
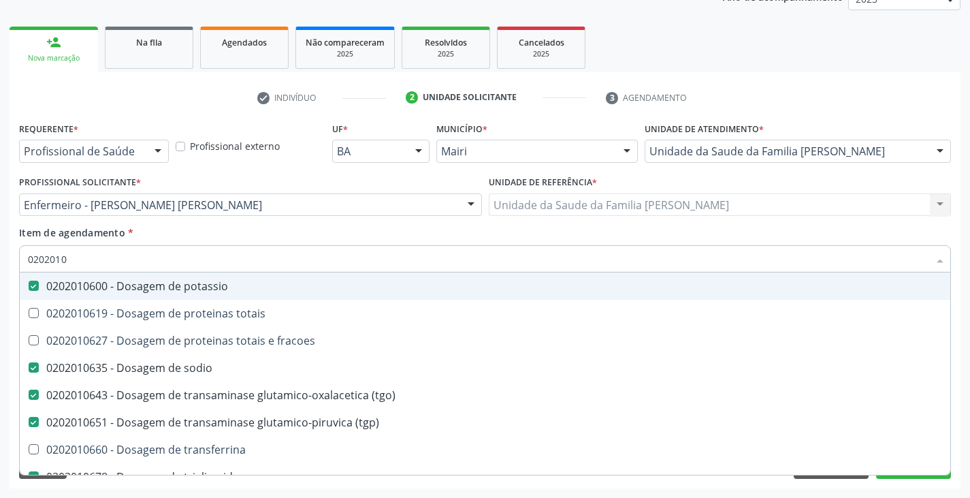
checkbox triglicerideos "false"
checkbox ureia "false"
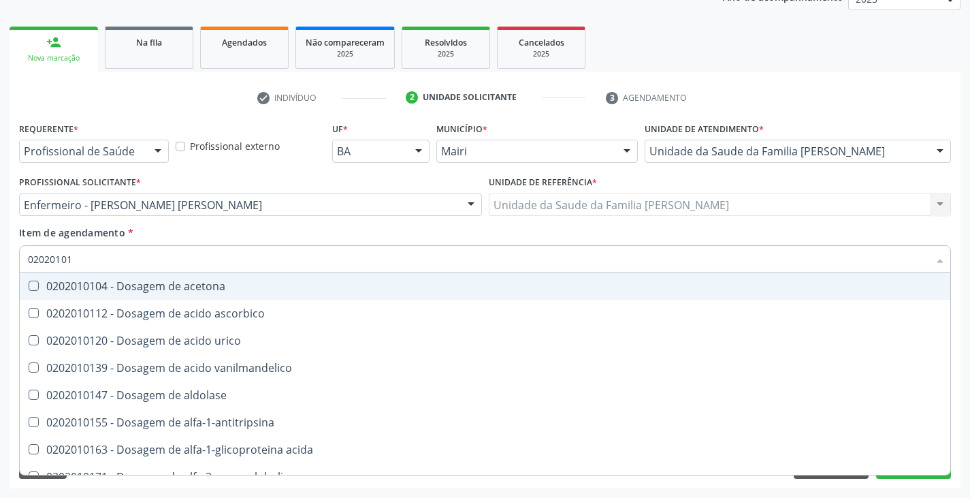
type input "020201012"
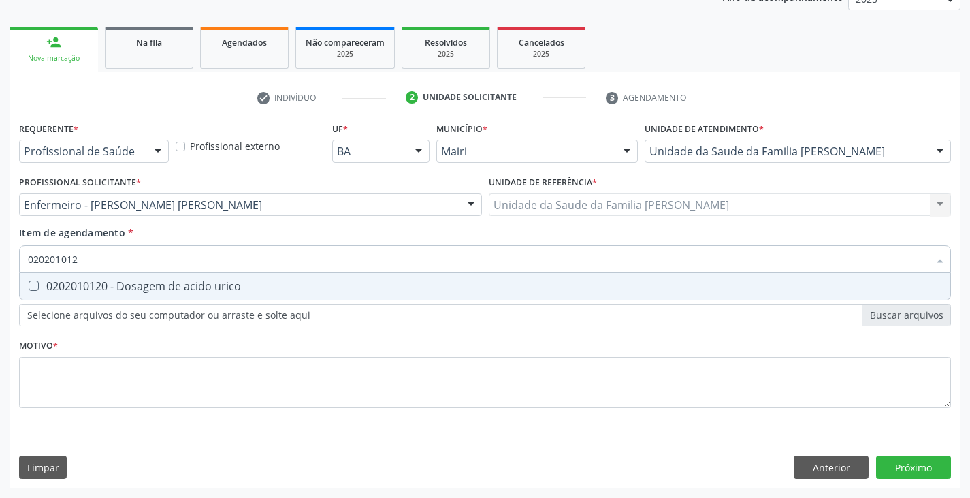
click at [103, 288] on div "0202010120 - Dosagem de acido urico" at bounding box center [485, 285] width 914 height 11
checkbox urico "true"
type input "02020101"
checkbox urico "false"
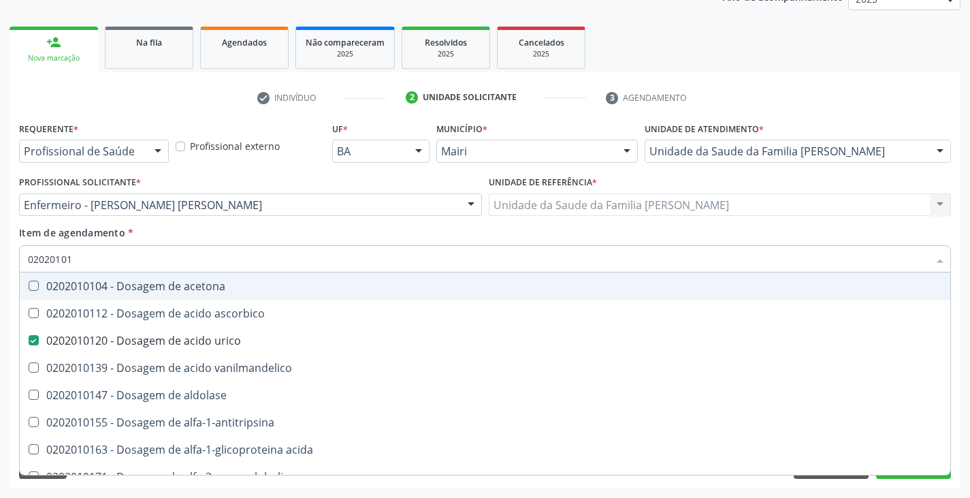
type input "0202010"
checkbox urico "false"
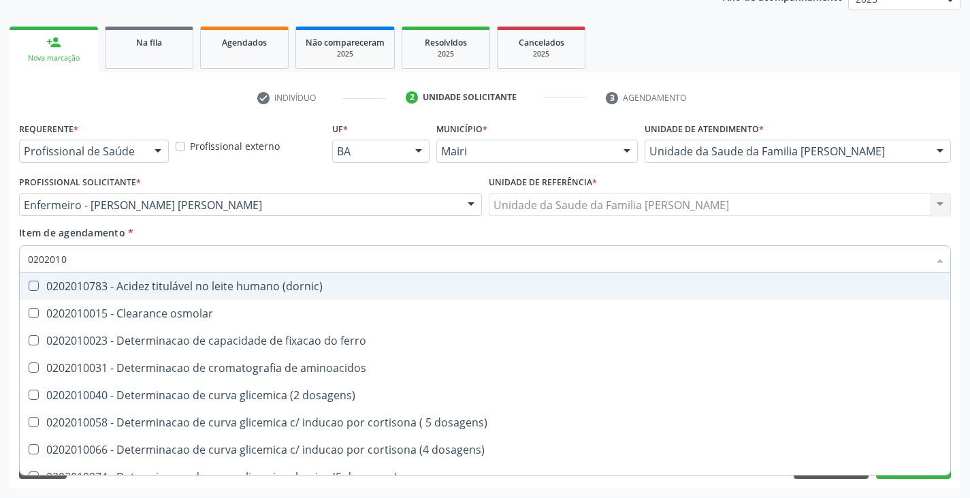
type input "020201"
checkbox urico "false"
checkbox alfa-2-macroglobulina "true"
checkbox hdl "false"
checkbox ldl "false"
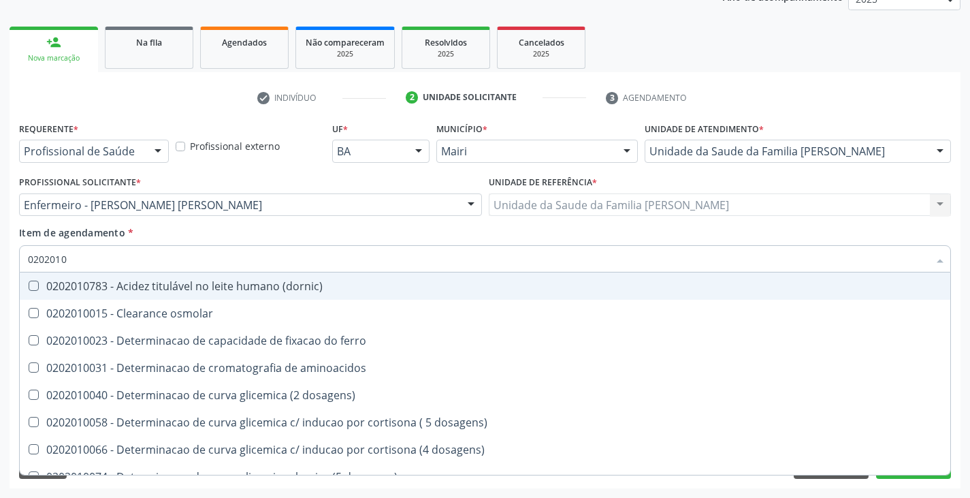
checkbox total "false"
checkbox creatinina "false"
checkbox alfa-hidroxibutirica "true"
checkbox glutamica "true"
checkbox latica "true"
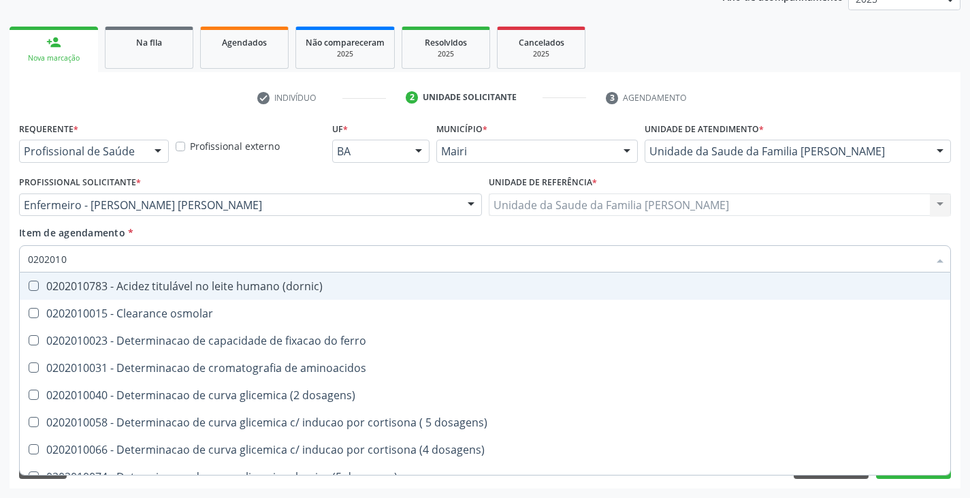
checkbox ferritina "true"
checkbox glicose "false"
checkbox magnesio "true"
checkbox potassio "false"
checkbox sodio "false"
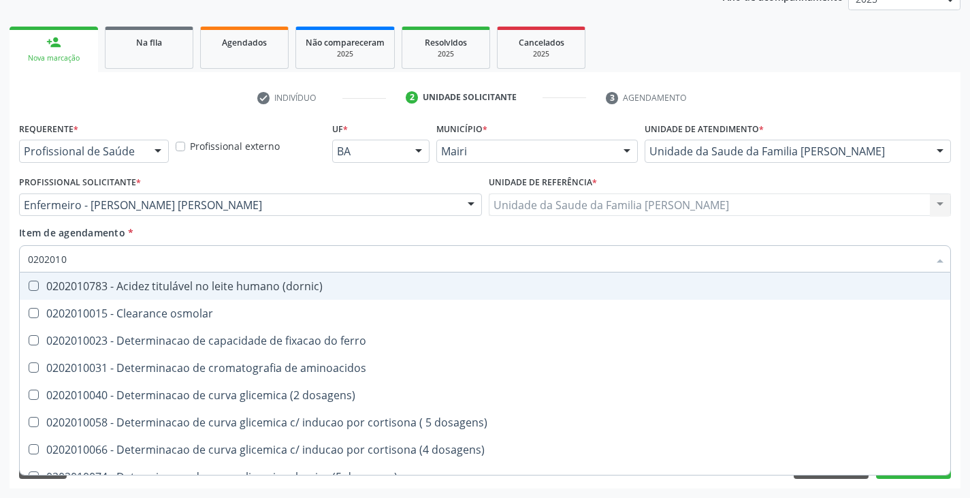
checkbox \(tgo\) "false"
checkbox \(tgp\) "false"
checkbox triglicerideos "false"
checkbox proteinas "true"
checkbox \) "true"
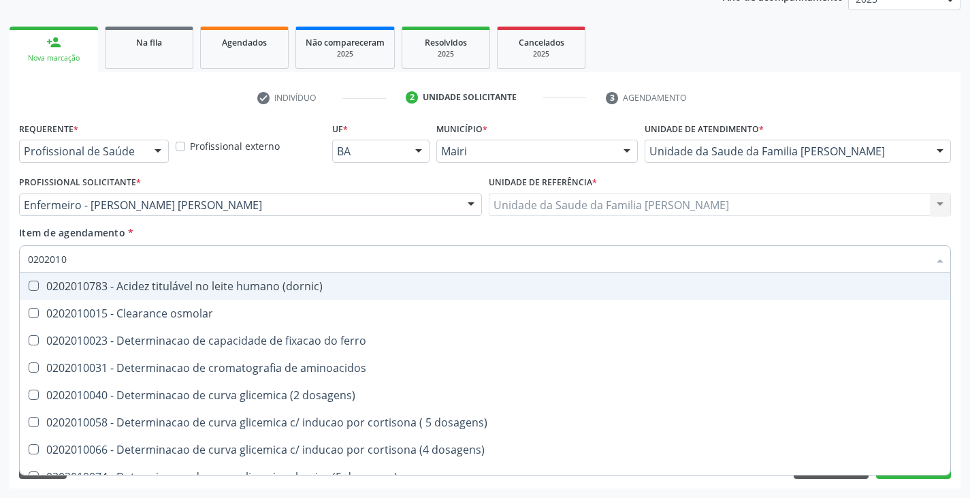
checkbox d-xilose "true"
type input "02020"
checkbox urico "false"
checkbox hdl "false"
checkbox ldl "false"
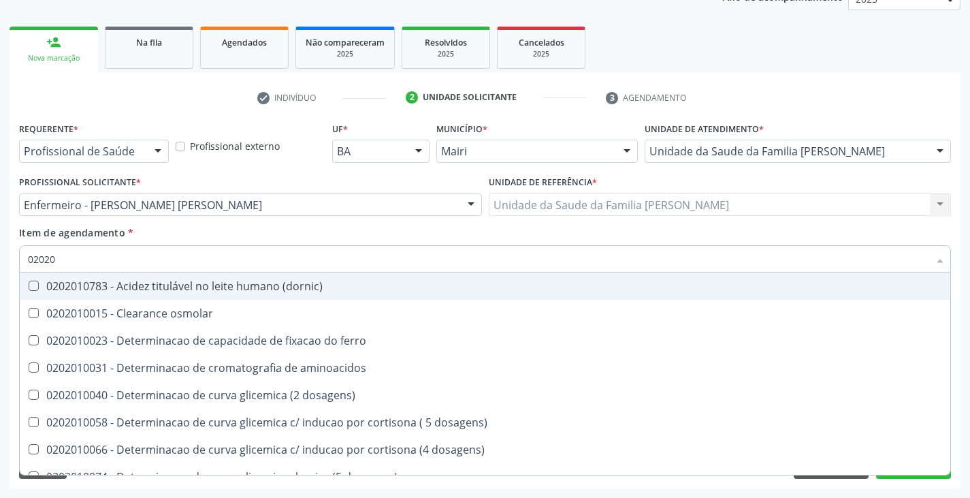
checkbox total "false"
checkbox creatinina "false"
checkbox glicose "false"
checkbox potassio "false"
checkbox sodio "false"
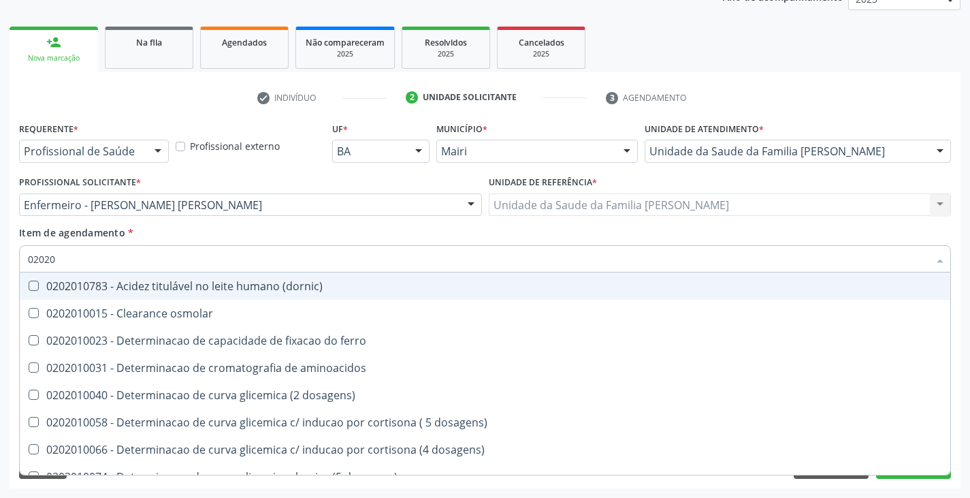
checkbox \(tgo\) "false"
checkbox \(tgp\) "false"
checkbox triglicerideos "false"
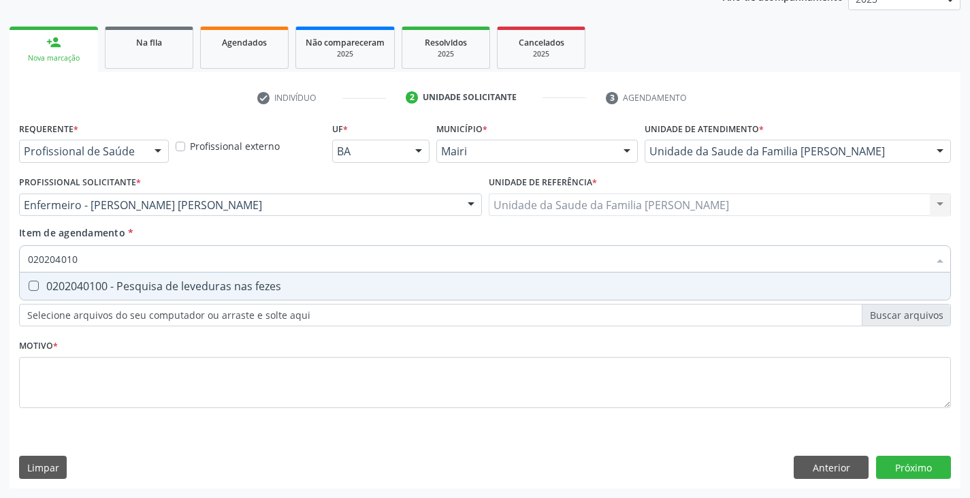
type input "0202040100"
click at [103, 288] on div "0202040100 - Pesquisa de leveduras nas fezes" at bounding box center [485, 285] width 914 height 11
checkbox fezes "true"
type input "02020401"
checkbox fezes "false"
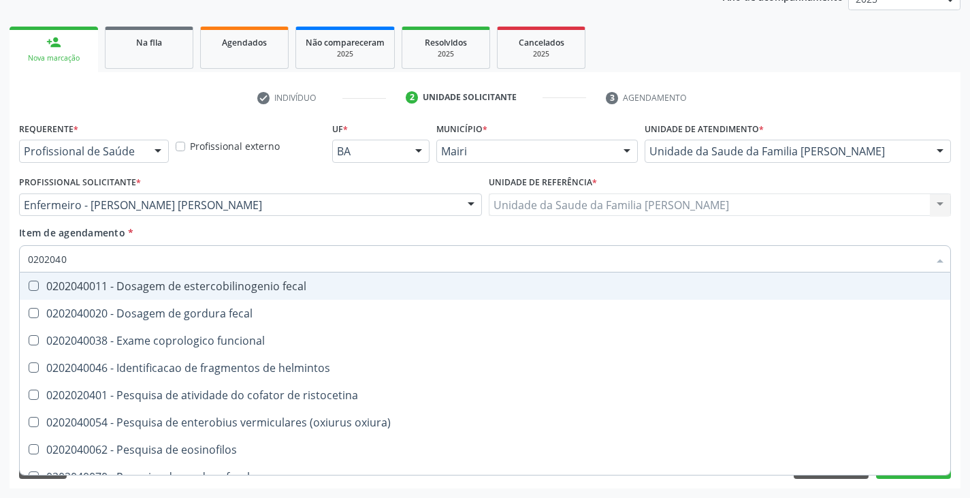
type input "020204"
checkbox fezes "false"
checkbox fezes "true"
type input "02020"
checkbox fezes "false"
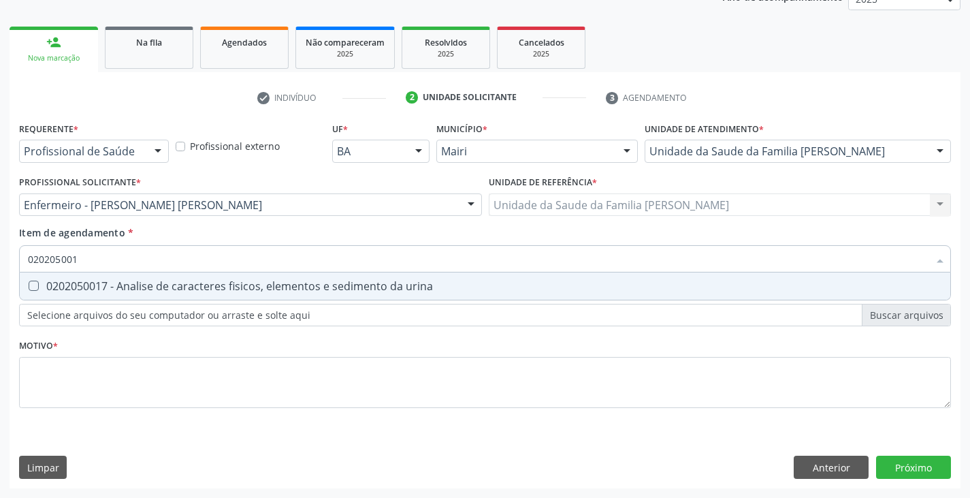
type input "0202050017"
click at [103, 288] on div "0202050017 - Analise de caracteres fisicos, elementos e sedimento da urina" at bounding box center [485, 285] width 914 height 11
checkbox urina "true"
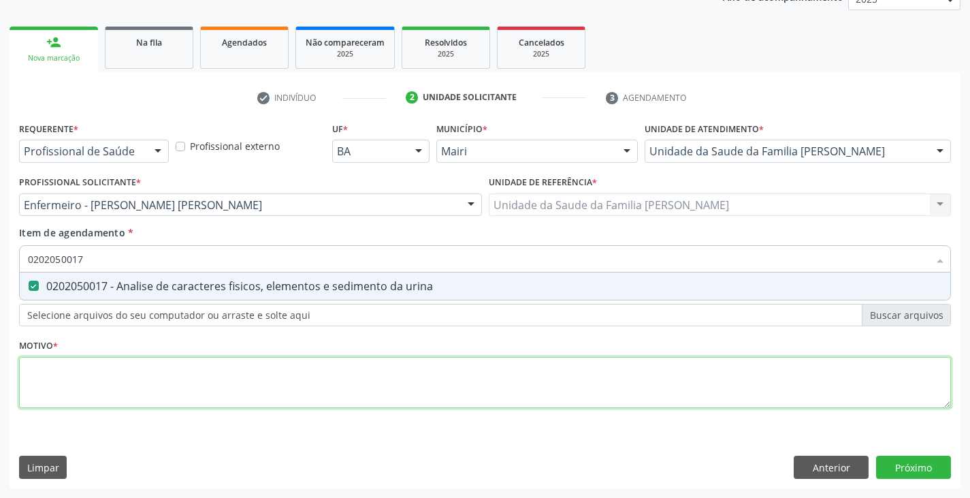
click at [108, 368] on div "Requerente * Profissional de Saúde Profissional de Saúde Paciente Nenhum result…" at bounding box center [485, 272] width 932 height 308
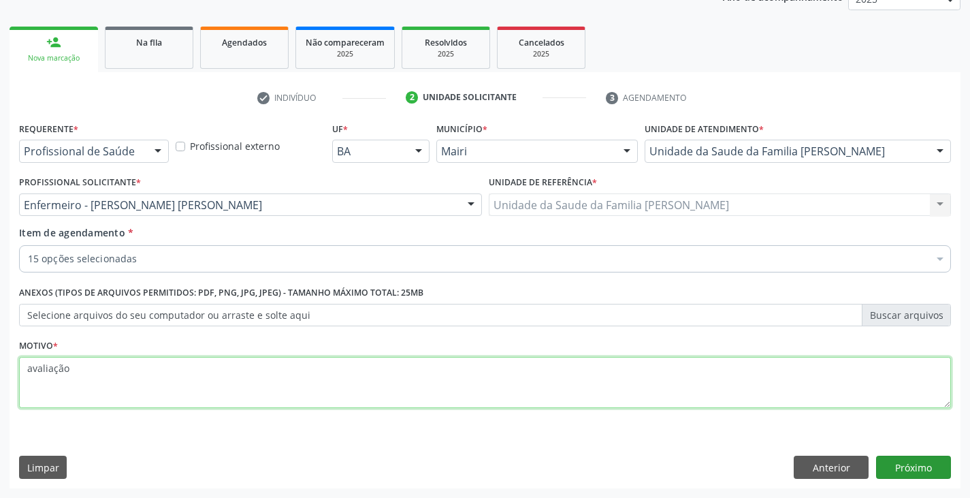
type textarea "avaliação"
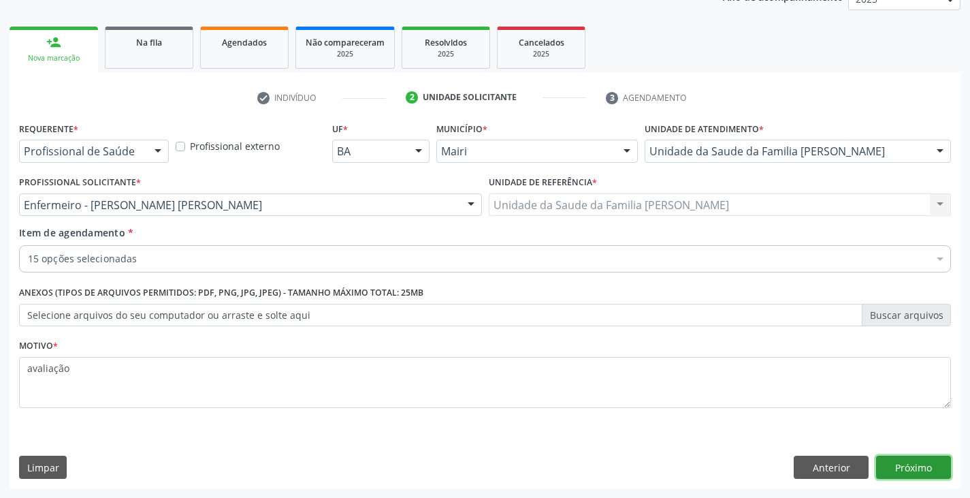
click at [898, 457] on button "Próximo" at bounding box center [913, 466] width 75 height 23
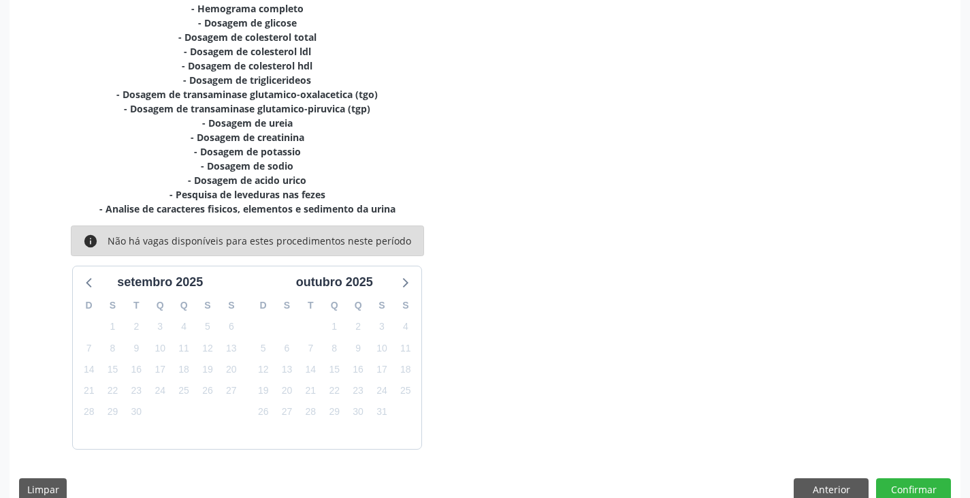
scroll to position [335, 0]
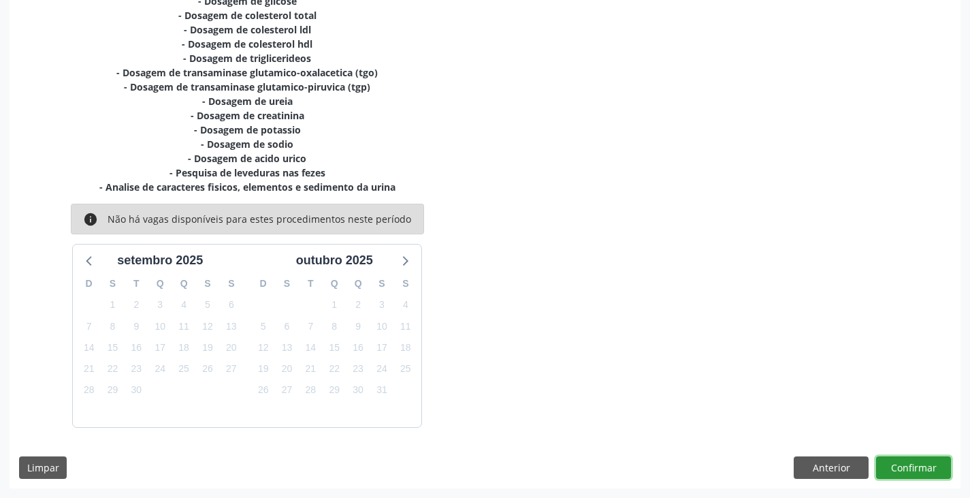
click at [901, 469] on button "Confirmar" at bounding box center [913, 467] width 75 height 23
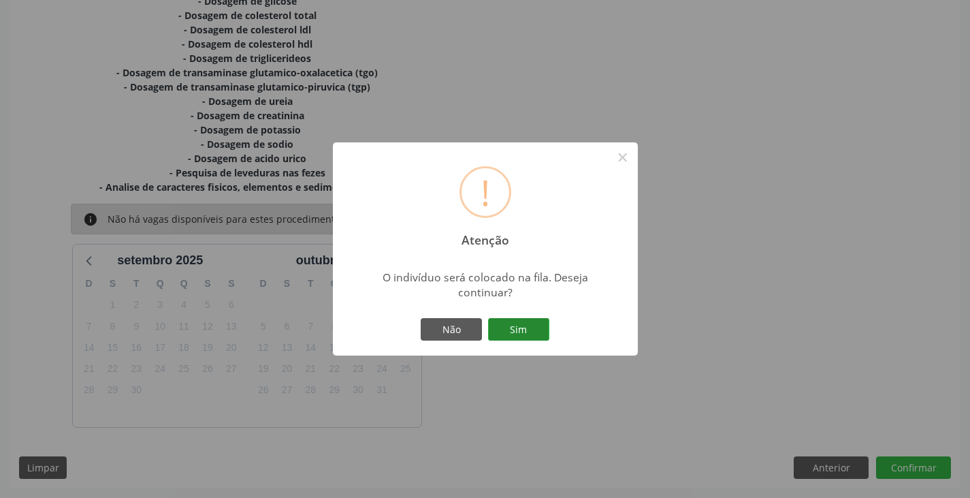
click at [535, 323] on button "Sim" at bounding box center [518, 329] width 61 height 23
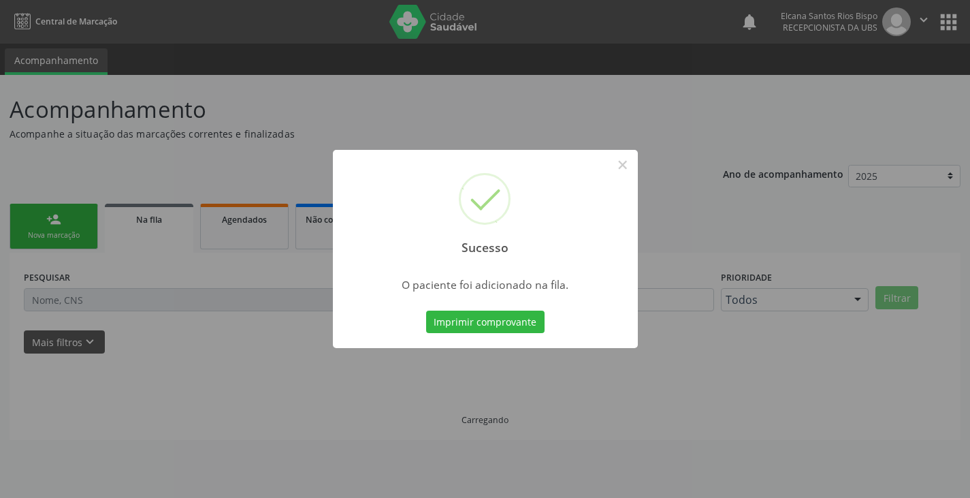
scroll to position [0, 0]
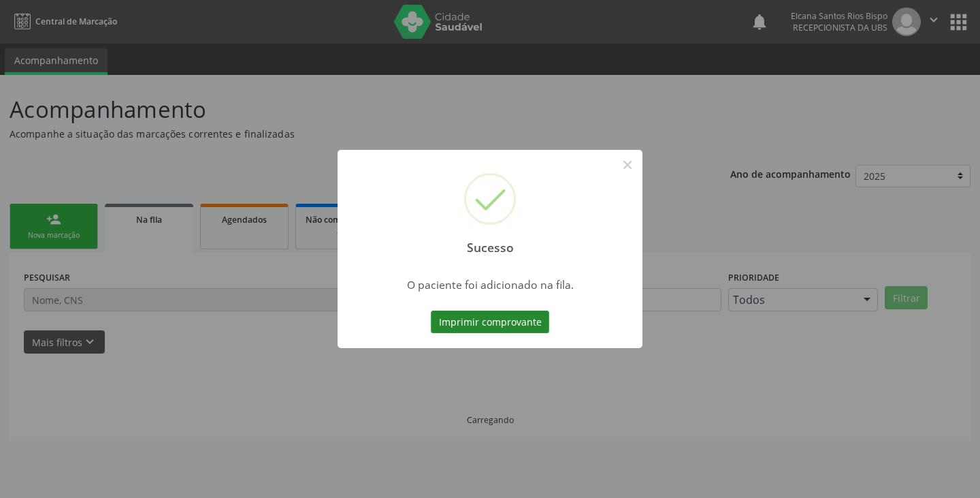
click at [528, 320] on button "Imprimir comprovante" at bounding box center [490, 321] width 118 height 23
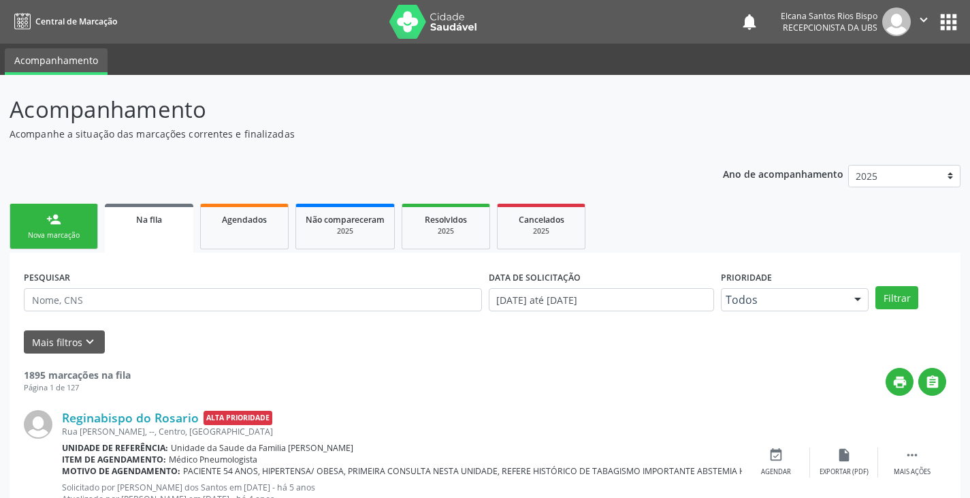
click at [61, 233] on div "Nova marcação" at bounding box center [54, 235] width 68 height 10
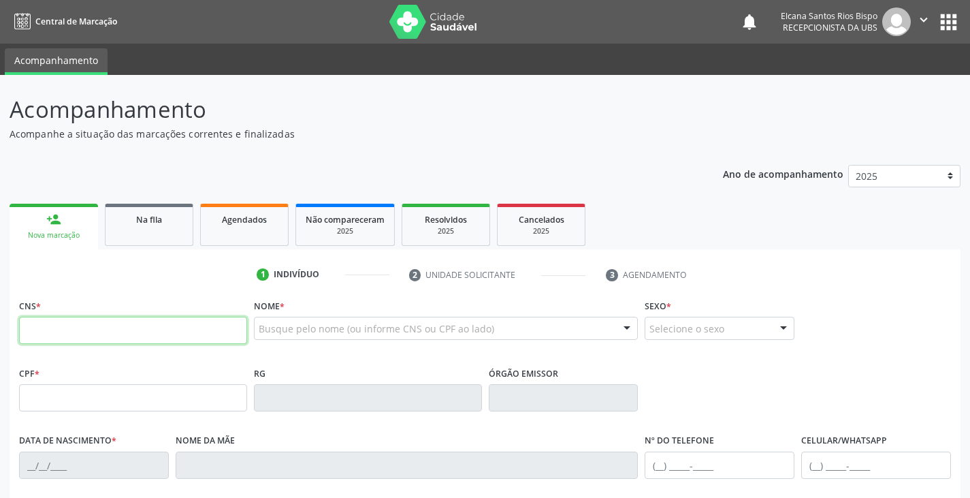
click at [69, 330] on input "text" at bounding box center [133, 330] width 228 height 27
paste input "700 7059 4675 9378"
type input "700 7059 4675 9378"
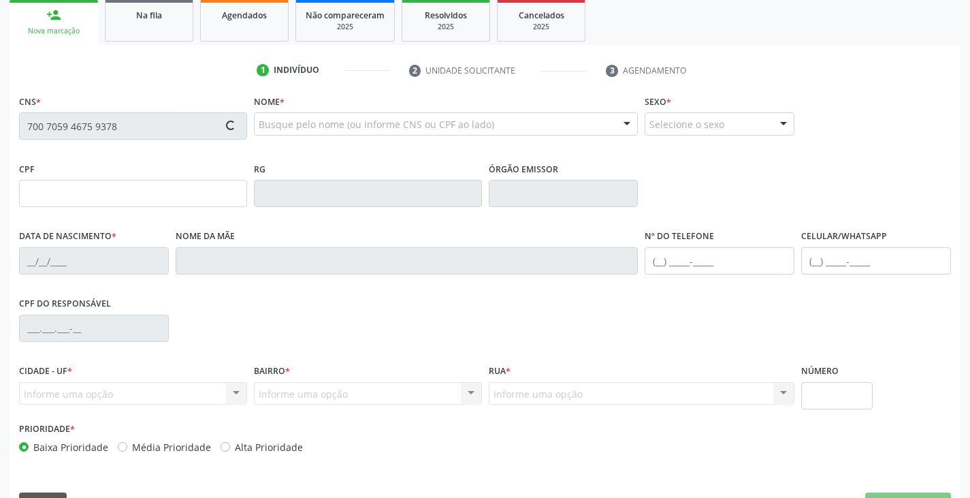
scroll to position [240, 0]
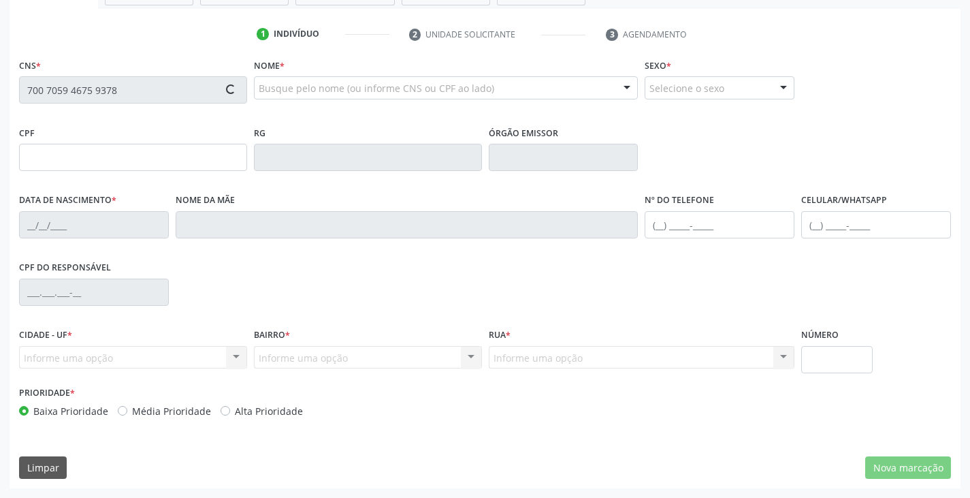
type input "870.274.295-00"
type input "2[DATE]"
type input "[PERSON_NAME]"
type input "[PHONE_NUMBER]"
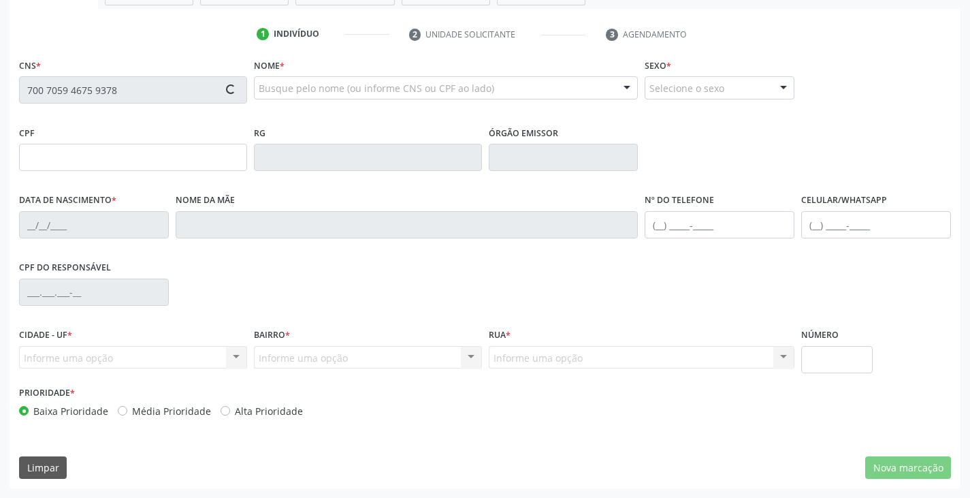
type input "877.993.755-15"
type input "47"
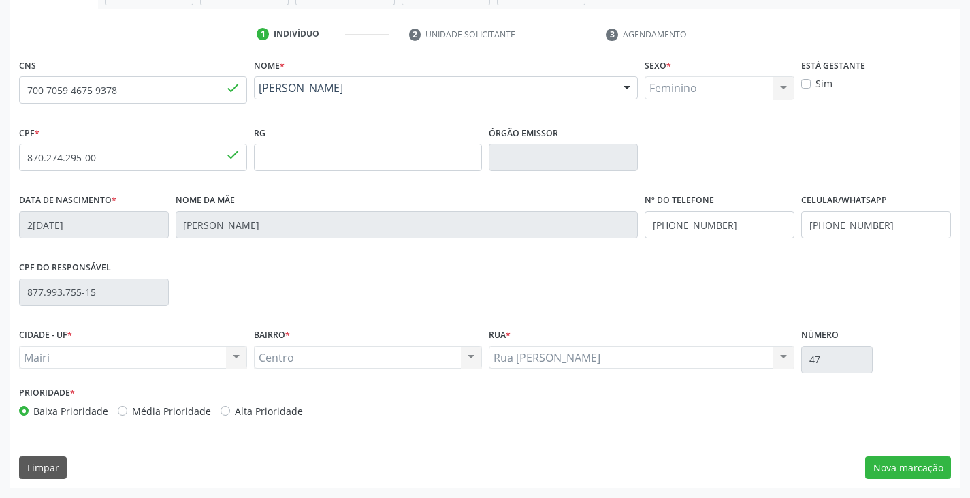
click at [285, 413] on label "Alta Prioridade" at bounding box center [269, 411] width 68 height 14
click at [230, 413] on input "Alta Prioridade" at bounding box center [226, 410] width 10 height 12
radio input "true"
click at [891, 461] on button "Nova marcação" at bounding box center [908, 467] width 86 height 23
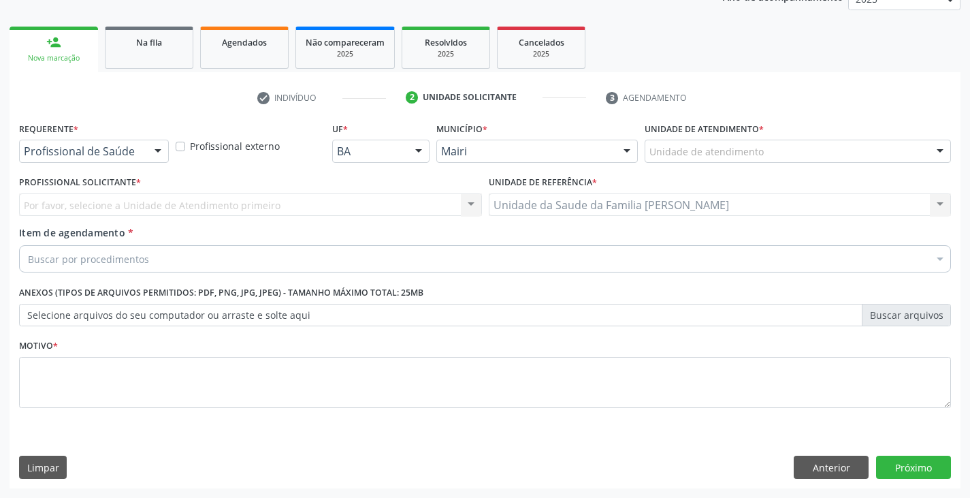
scroll to position [177, 0]
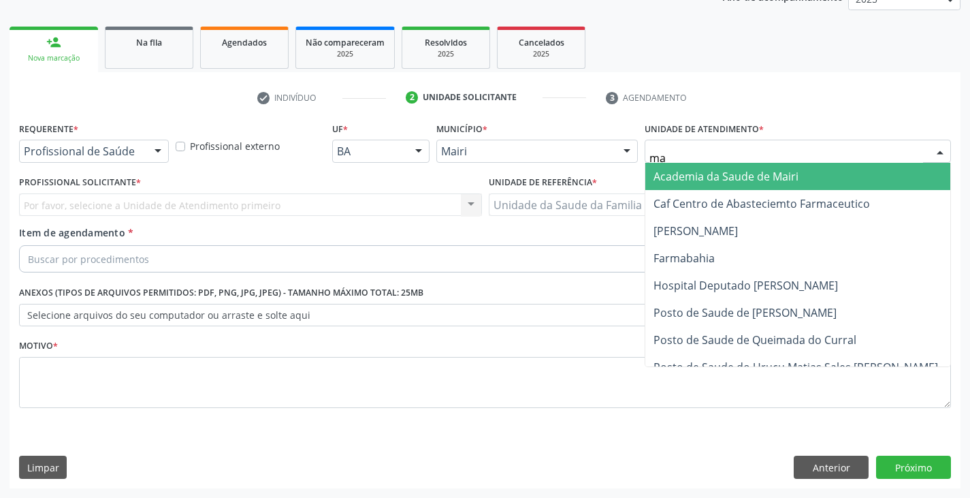
type input "mar"
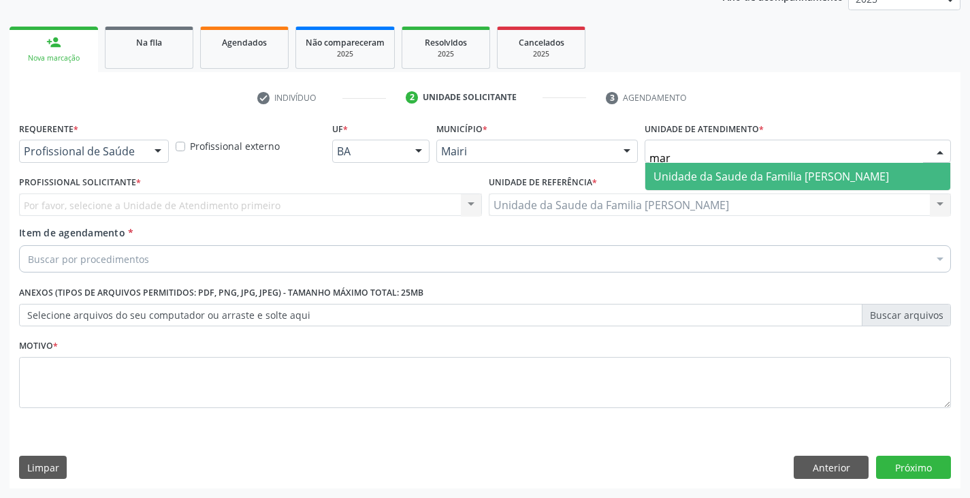
click at [732, 169] on span "Unidade da Saude da Familia [PERSON_NAME]" at bounding box center [771, 176] width 236 height 15
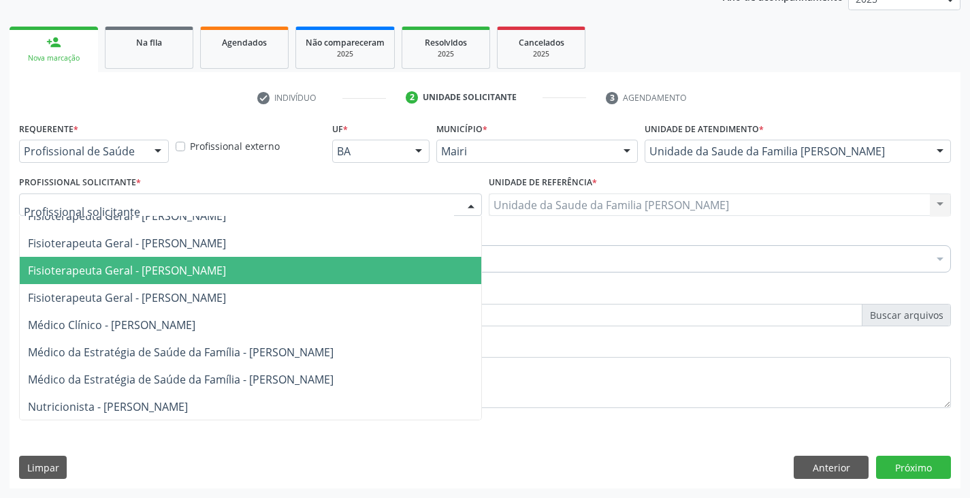
scroll to position [0, 0]
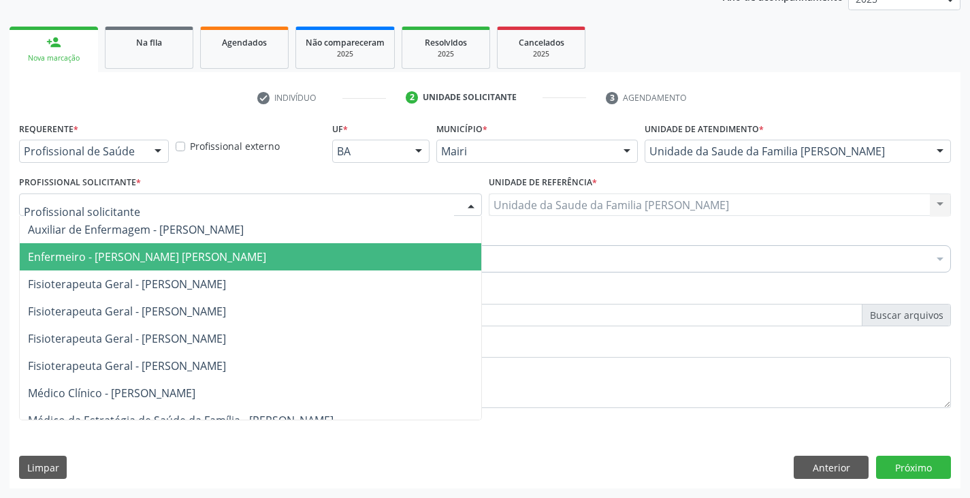
click at [77, 257] on span "Enfermeiro - [PERSON_NAME] [PERSON_NAME]" at bounding box center [147, 256] width 238 height 15
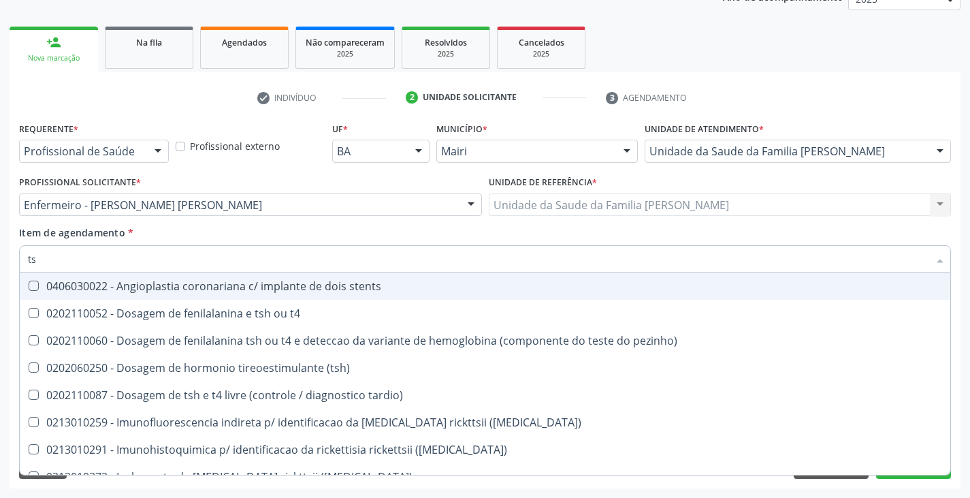
type input "tsh"
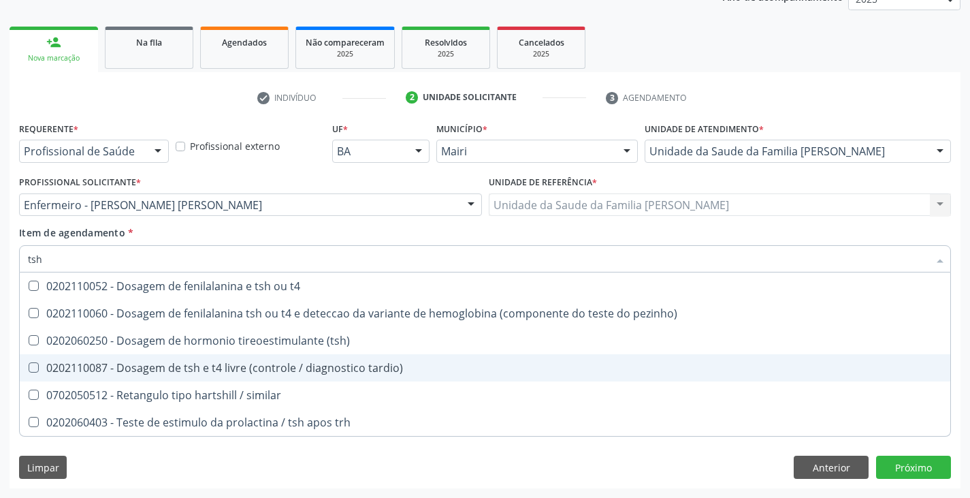
click at [133, 370] on div "0202110087 - Dosagem de tsh e t4 livre (controle / diagnostico tardio)" at bounding box center [485, 367] width 914 height 11
checkbox tardio\) "true"
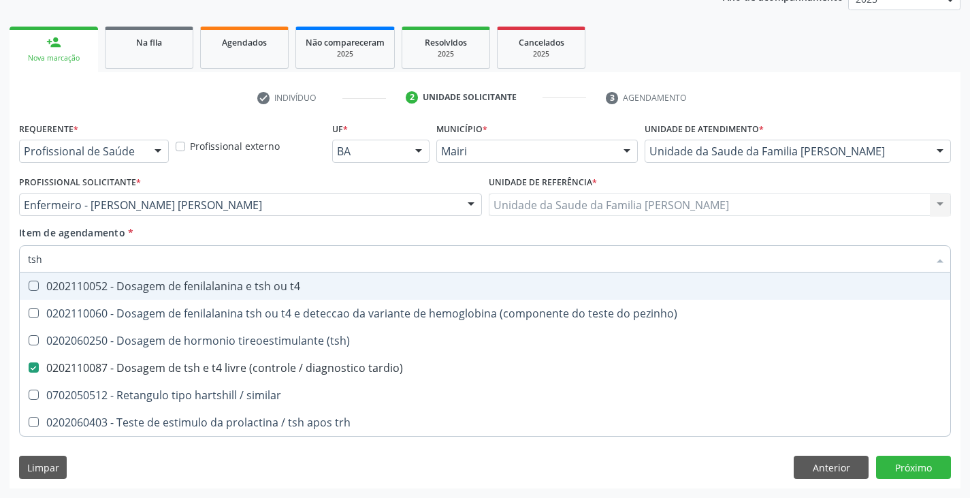
type input "ts"
checkbox tardio\) "false"
checkbox similar "true"
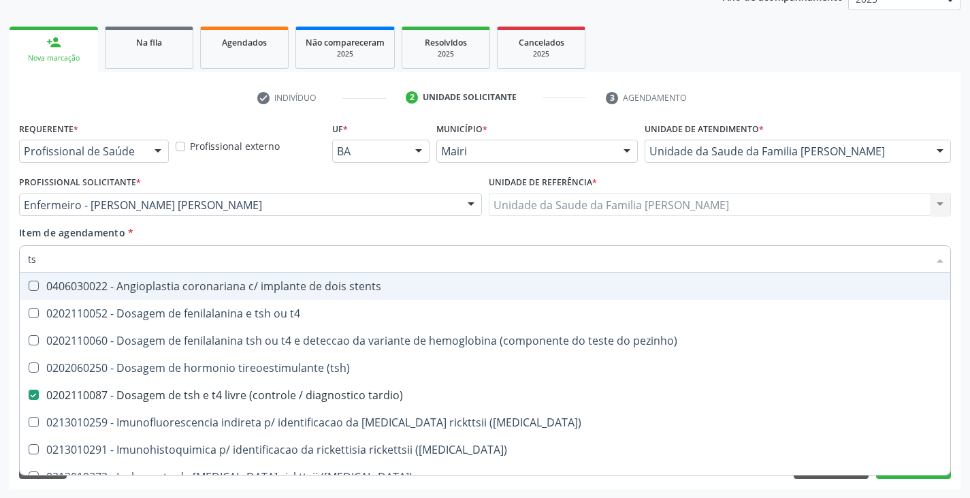
type input "t"
checkbox tardio\) "false"
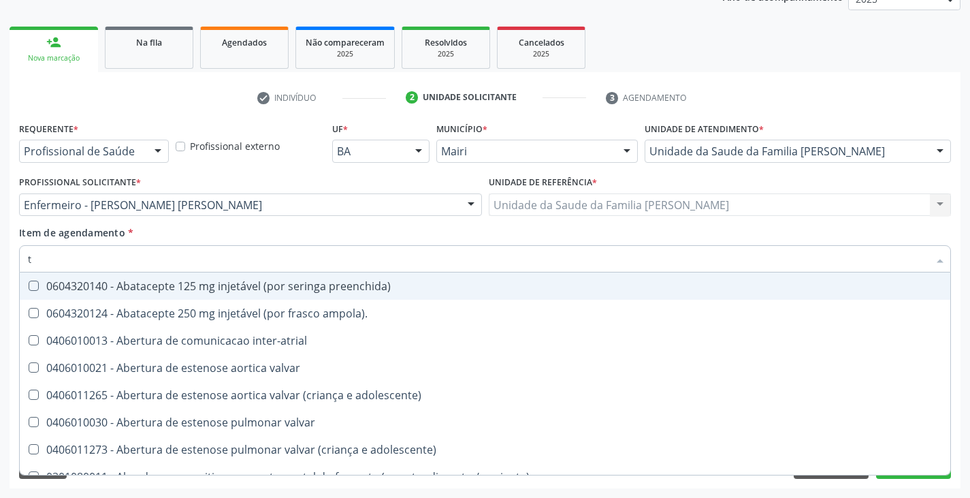
type input "[MEDICAL_DATA]"
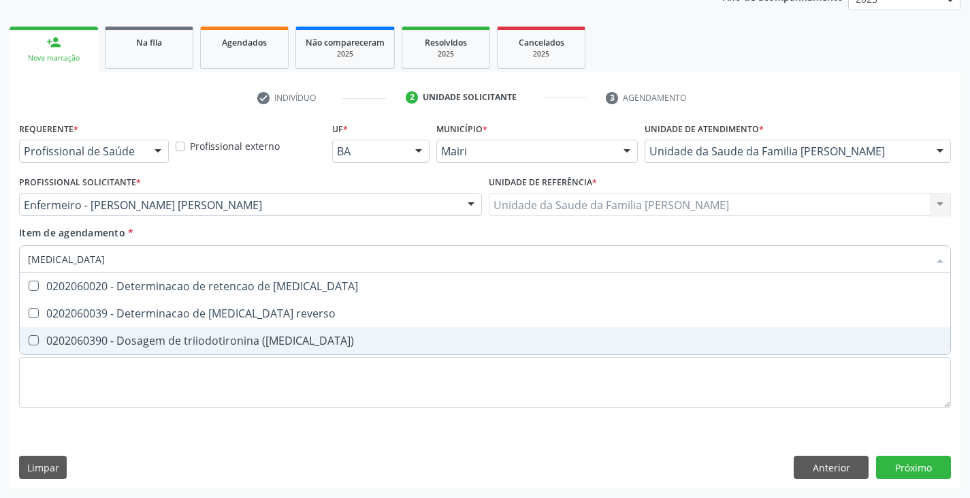
click at [89, 342] on div "0202060390 - Dosagem de triiodotironina ([MEDICAL_DATA])" at bounding box center [485, 340] width 914 height 11
checkbox \(t3\) "true"
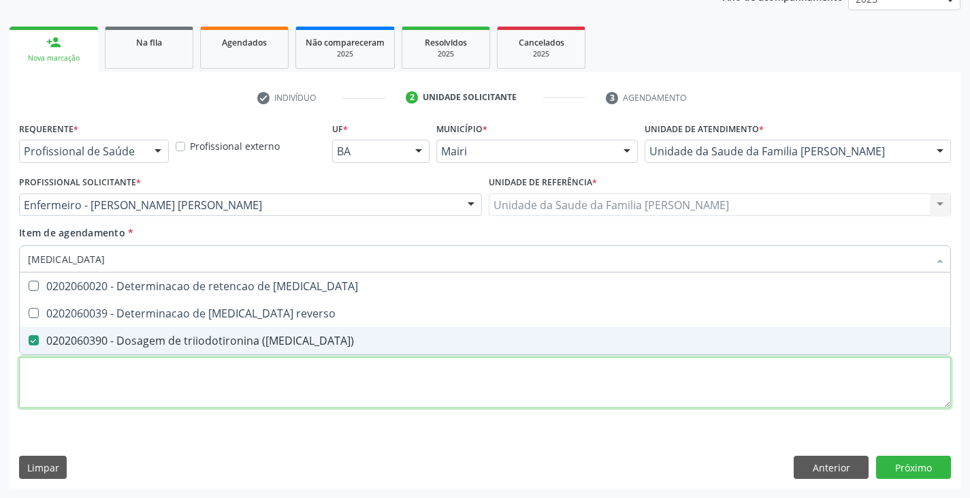
click at [89, 374] on div "Requerente * Profissional de Saúde Profissional de Saúde Paciente Nenhum result…" at bounding box center [485, 272] width 932 height 308
checkbox reverso "true"
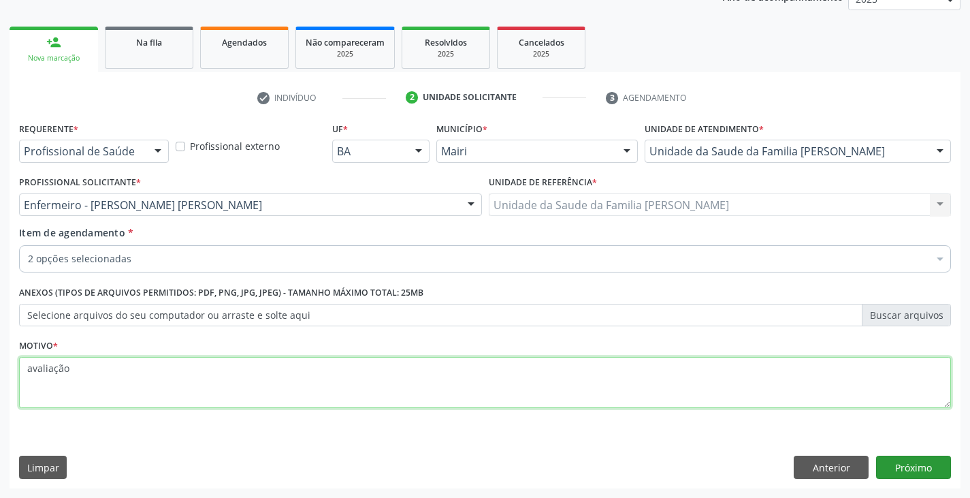
type textarea "avaliação"
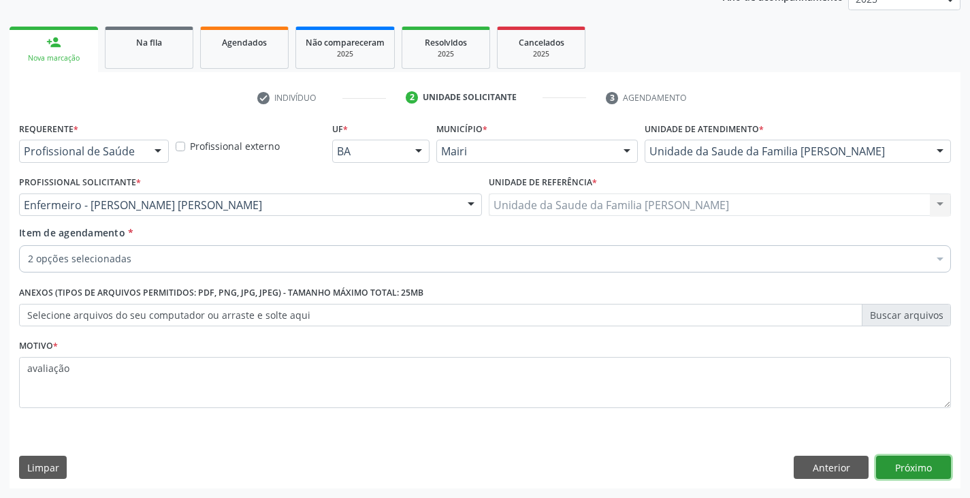
click at [930, 471] on button "Próximo" at bounding box center [913, 466] width 75 height 23
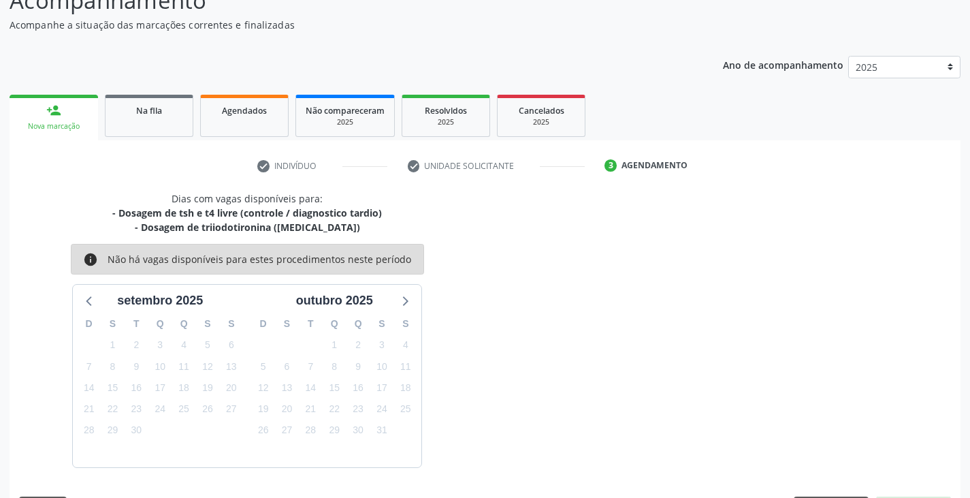
scroll to position [149, 0]
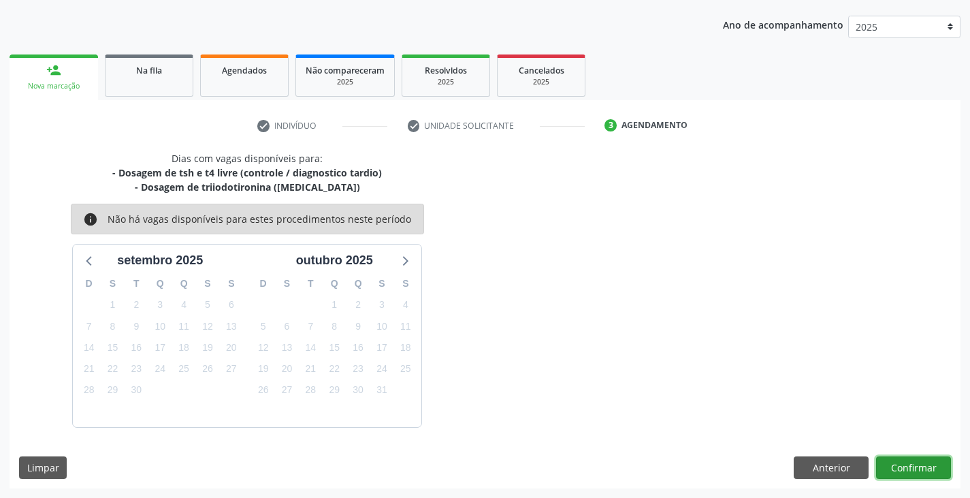
click at [930, 471] on button "Confirmar" at bounding box center [913, 467] width 75 height 23
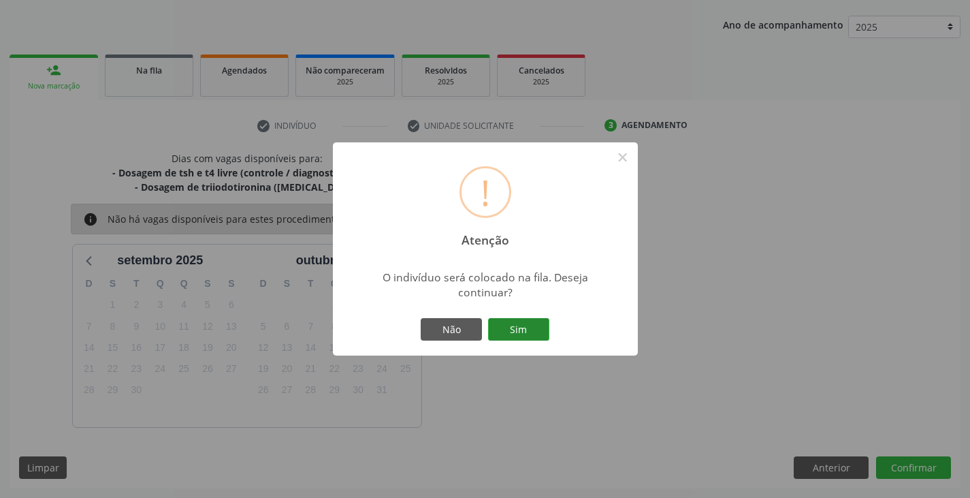
click at [508, 334] on button "Sim" at bounding box center [518, 329] width 61 height 23
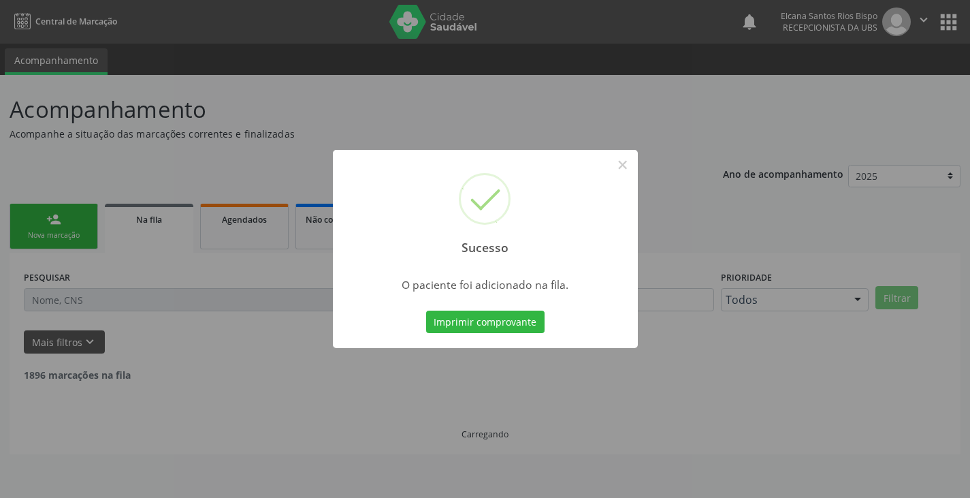
scroll to position [0, 0]
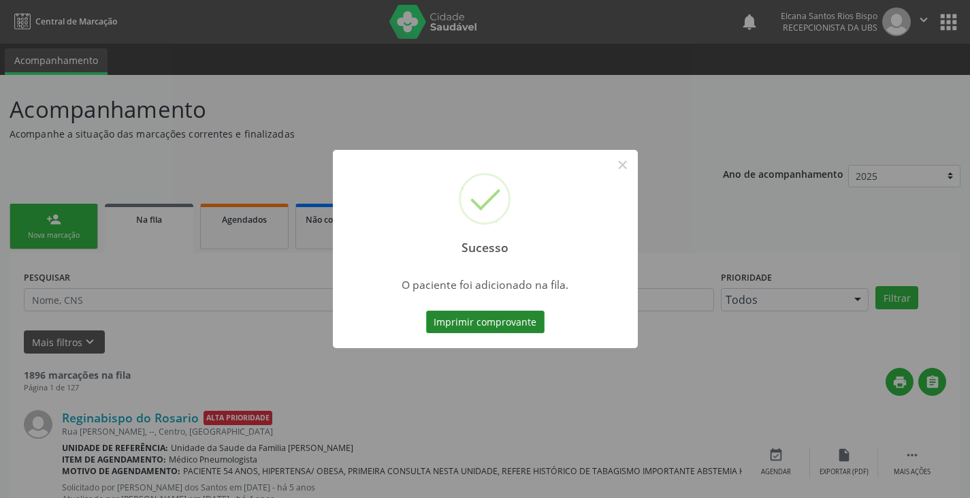
click at [497, 320] on button "Imprimir comprovante" at bounding box center [485, 321] width 118 height 23
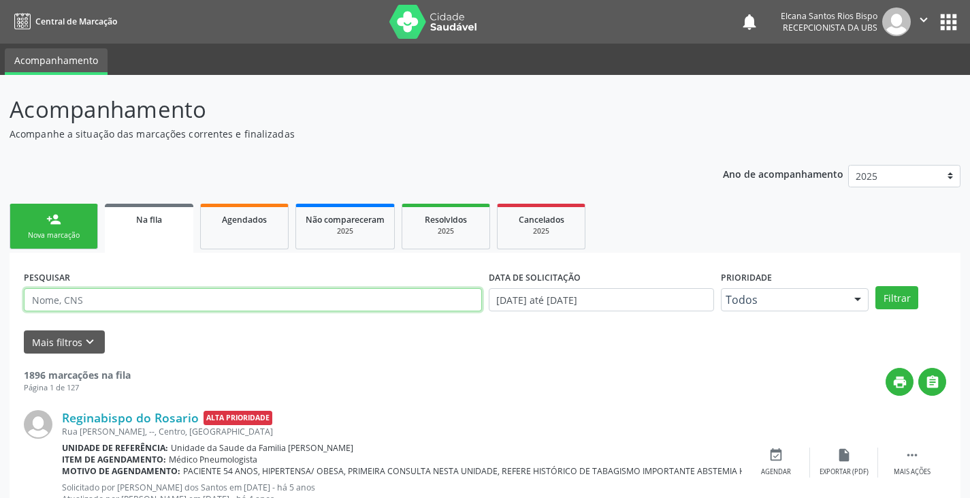
click at [96, 293] on input "text" at bounding box center [253, 299] width 458 height 23
paste input "700 7059 4675 9378"
type input "700 7059 4675 9378"
click at [875, 286] on button "Filtrar" at bounding box center [896, 297] width 43 height 23
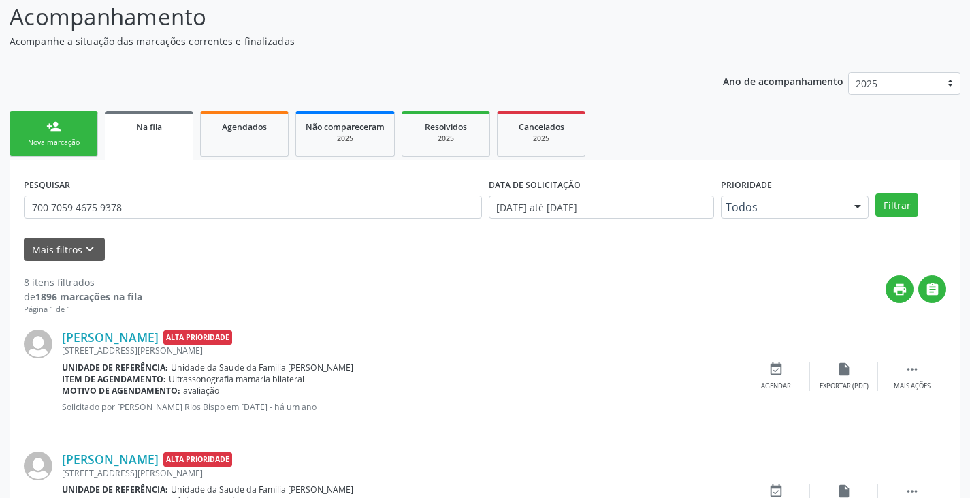
scroll to position [25, 0]
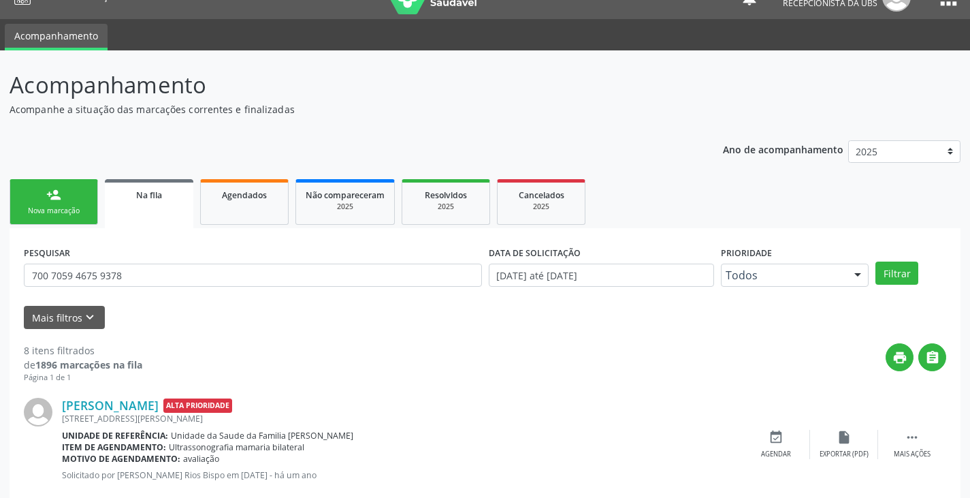
click at [50, 195] on div "person_add" at bounding box center [53, 194] width 15 height 15
